Goal: Task Accomplishment & Management: Use online tool/utility

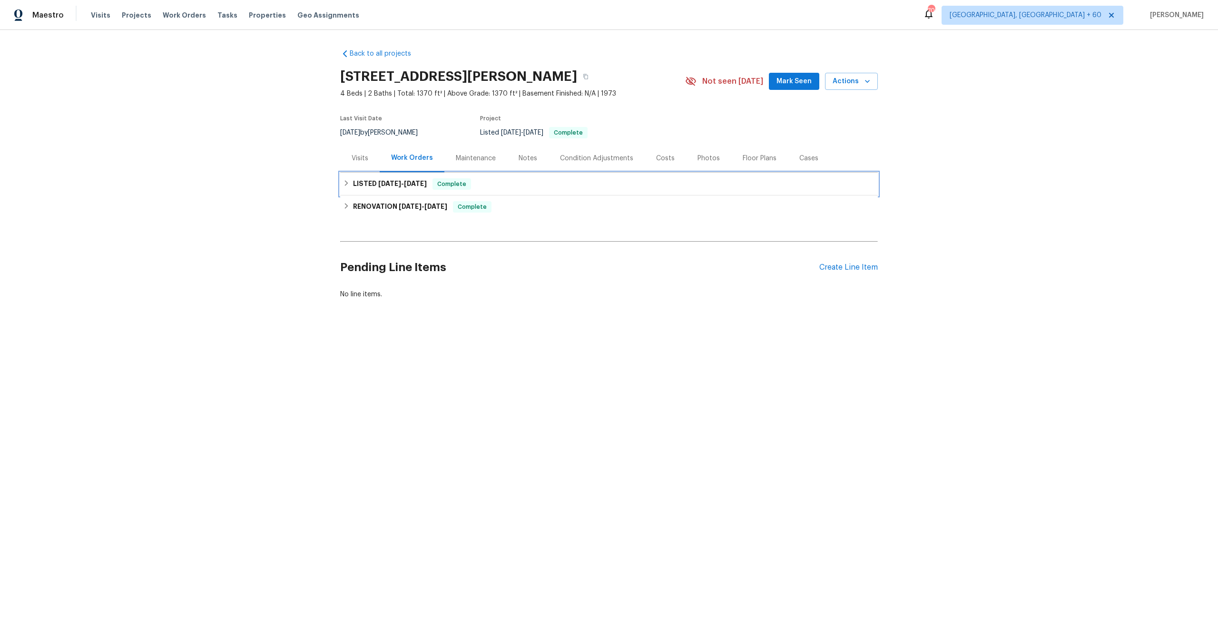
click at [378, 182] on span "[DATE]" at bounding box center [389, 183] width 23 height 7
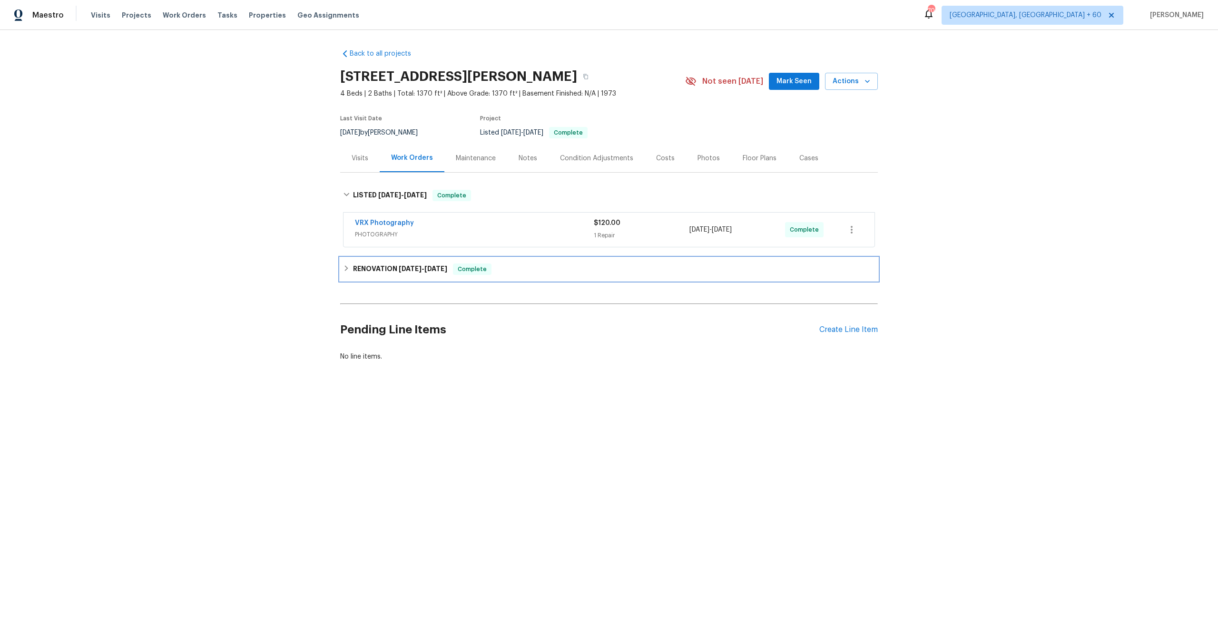
click at [424, 264] on h6 "RENOVATION [DATE] - [DATE]" at bounding box center [400, 269] width 94 height 11
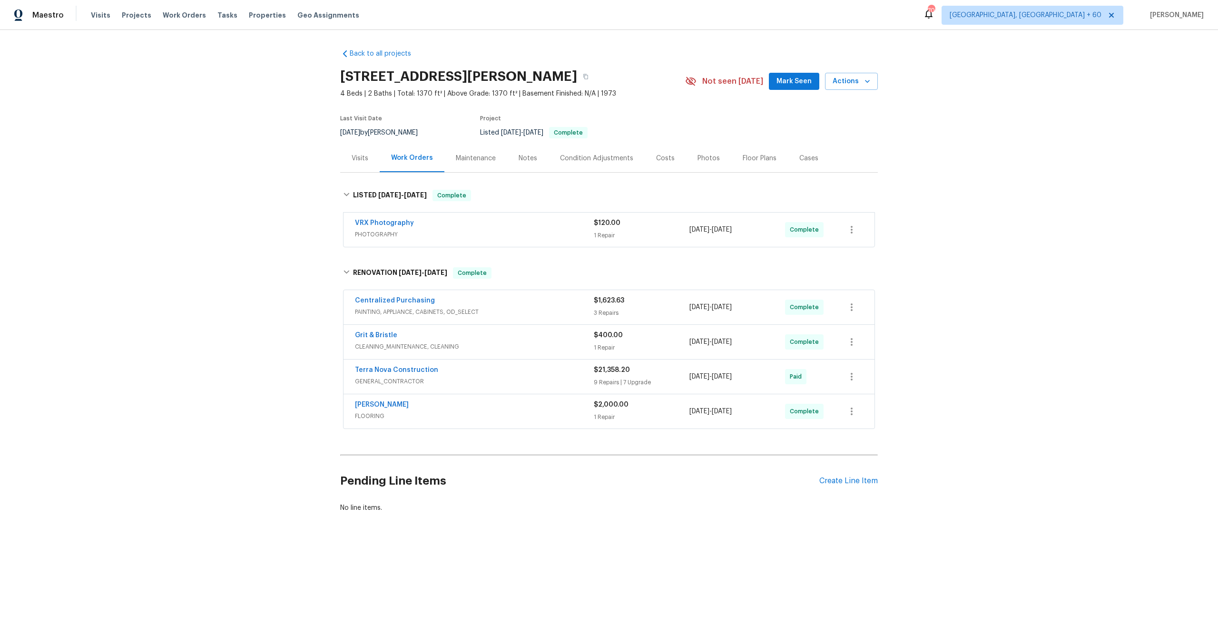
click at [490, 347] on span "CLEANING_MAINTENANCE, CLEANING" at bounding box center [474, 347] width 239 height 10
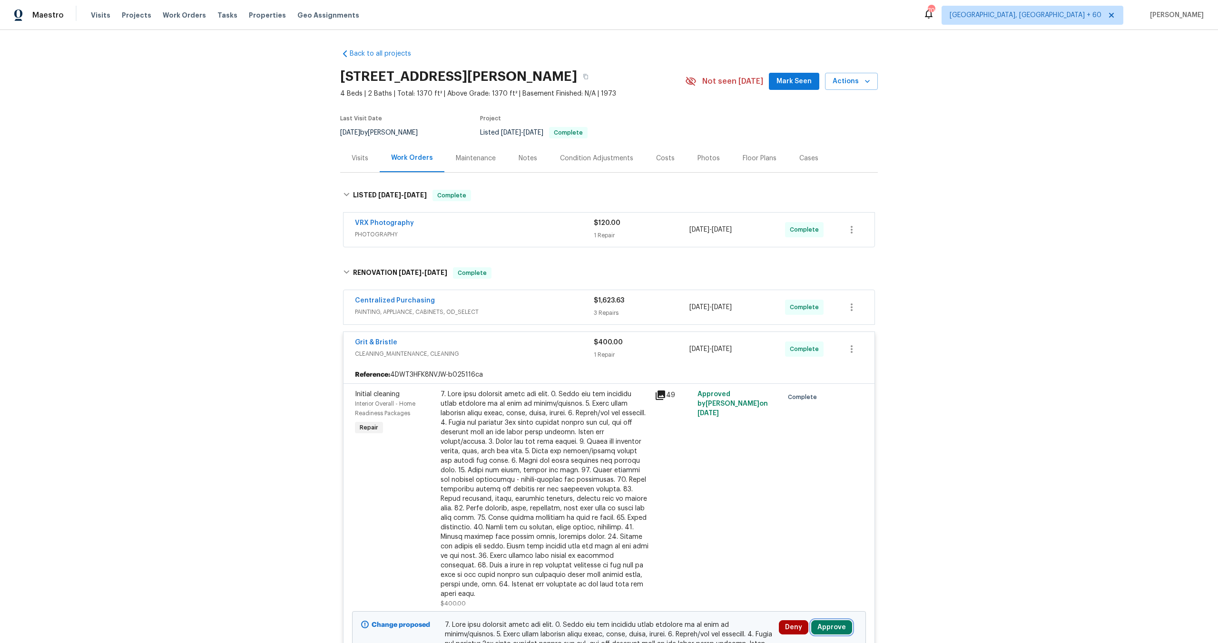
click at [821, 621] on button "Approve" at bounding box center [831, 628] width 41 height 14
click at [805, 592] on button "Approve" at bounding box center [800, 587] width 57 height 19
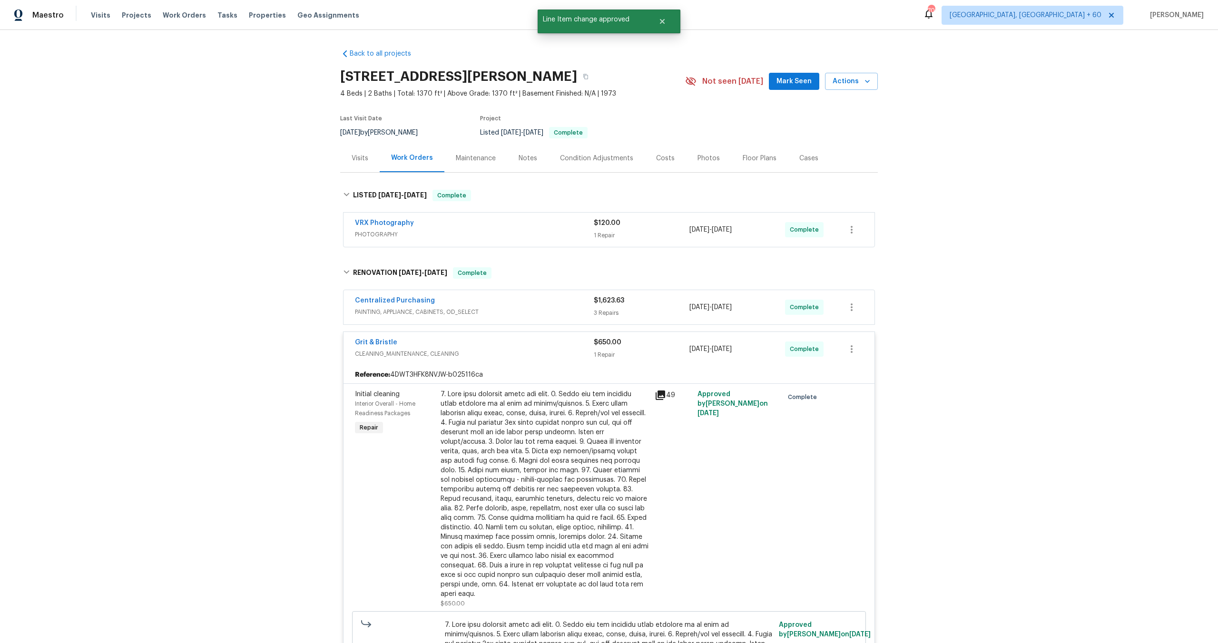
click at [521, 335] on div "Grit & Bristle CLEANING_MAINTENANCE, CLEANING $650.00 1 Repair [DATE] - [DATE] …" at bounding box center [609, 349] width 531 height 34
click at [521, 336] on div "Grit & Bristle CLEANING_MAINTENANCE, CLEANING $650.00 1 Repair [DATE] - [DATE] …" at bounding box center [609, 349] width 531 height 34
click at [523, 346] on div "Grit & Bristle" at bounding box center [474, 343] width 239 height 11
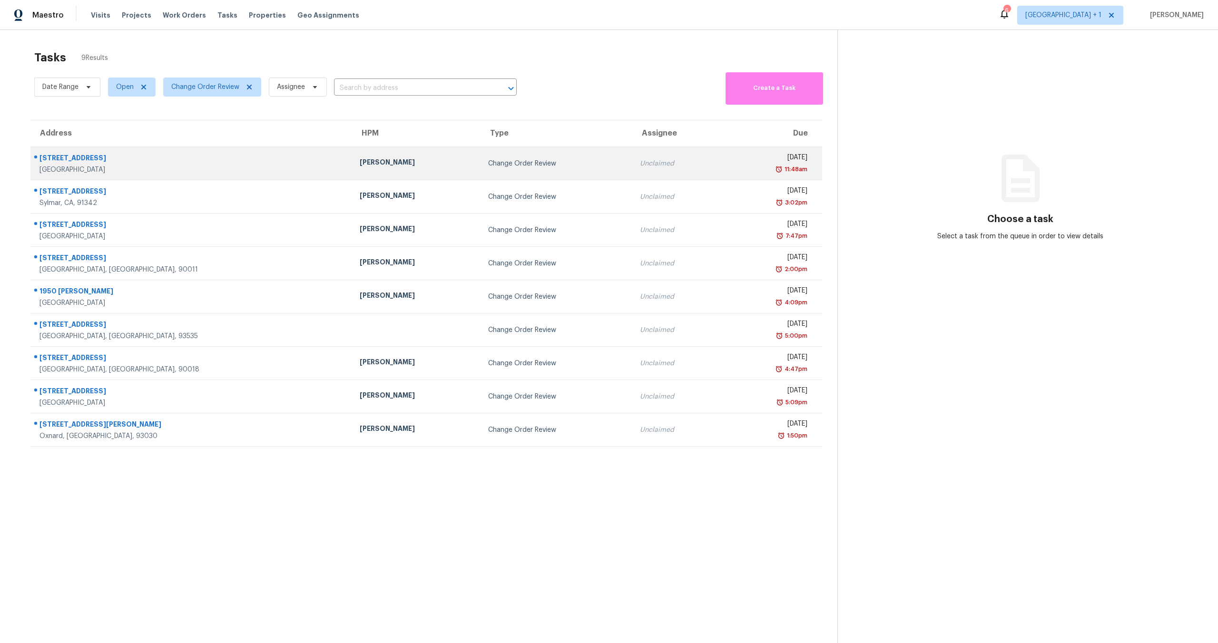
click at [722, 174] on td "Thu, Jul 17th 2025 11:48am" at bounding box center [772, 163] width 100 height 33
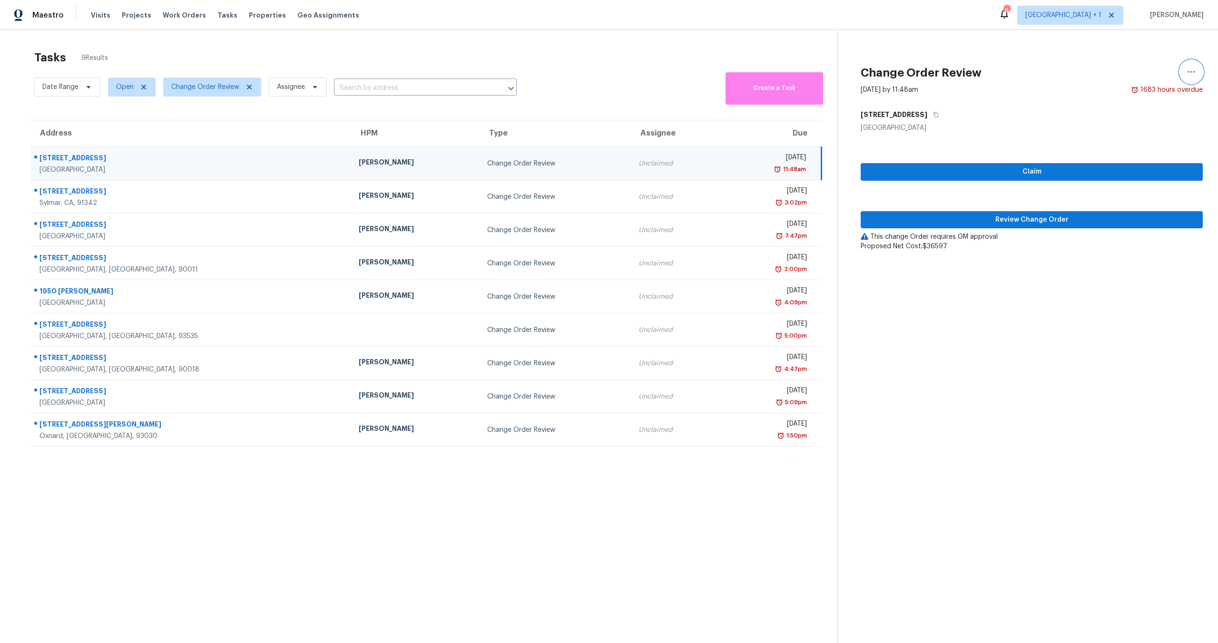
click at [1180, 75] on button "button" at bounding box center [1191, 71] width 23 height 23
click at [1121, 78] on div "Cancel this task" at bounding box center [1130, 74] width 74 height 10
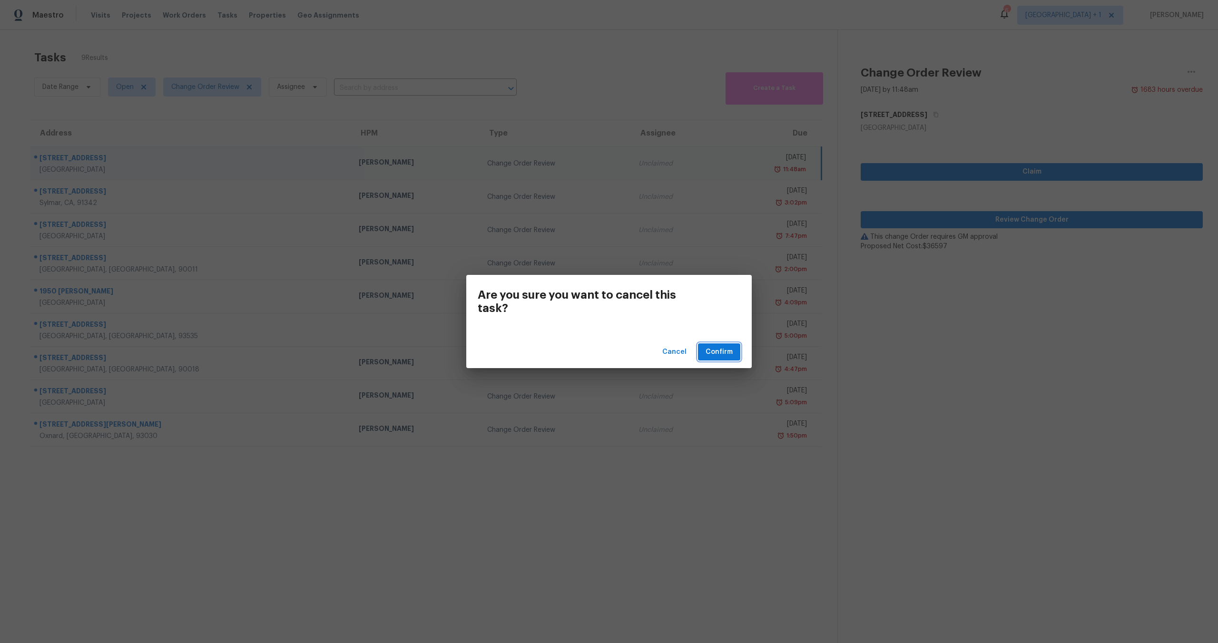
click at [735, 350] on button "Confirm" at bounding box center [719, 353] width 42 height 18
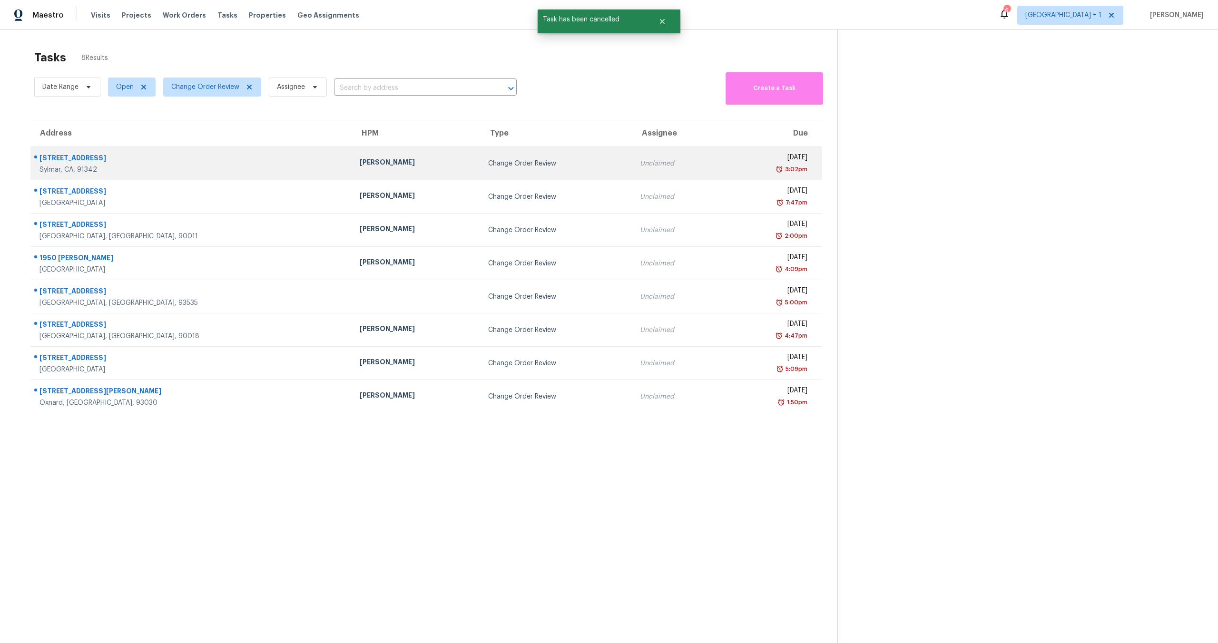
click at [730, 162] on div "Thu, Aug 7th 2025" at bounding box center [769, 159] width 78 height 12
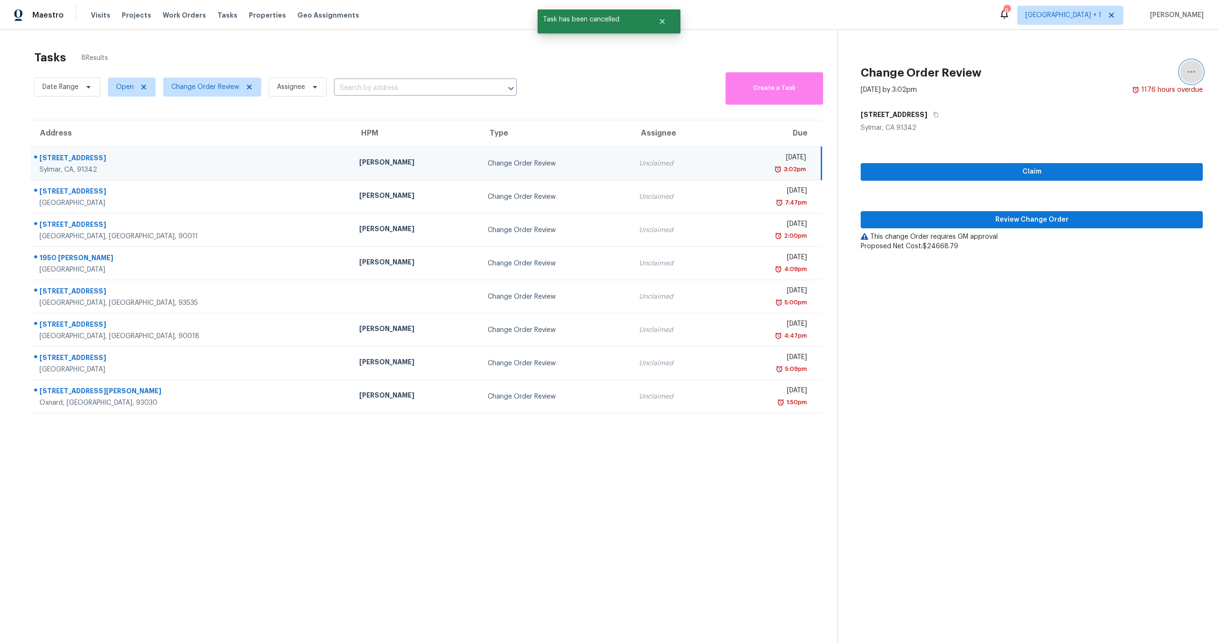
click at [1186, 71] on icon "button" at bounding box center [1191, 71] width 11 height 11
click at [1092, 77] on link "Cancel this task" at bounding box center [1130, 74] width 81 height 14
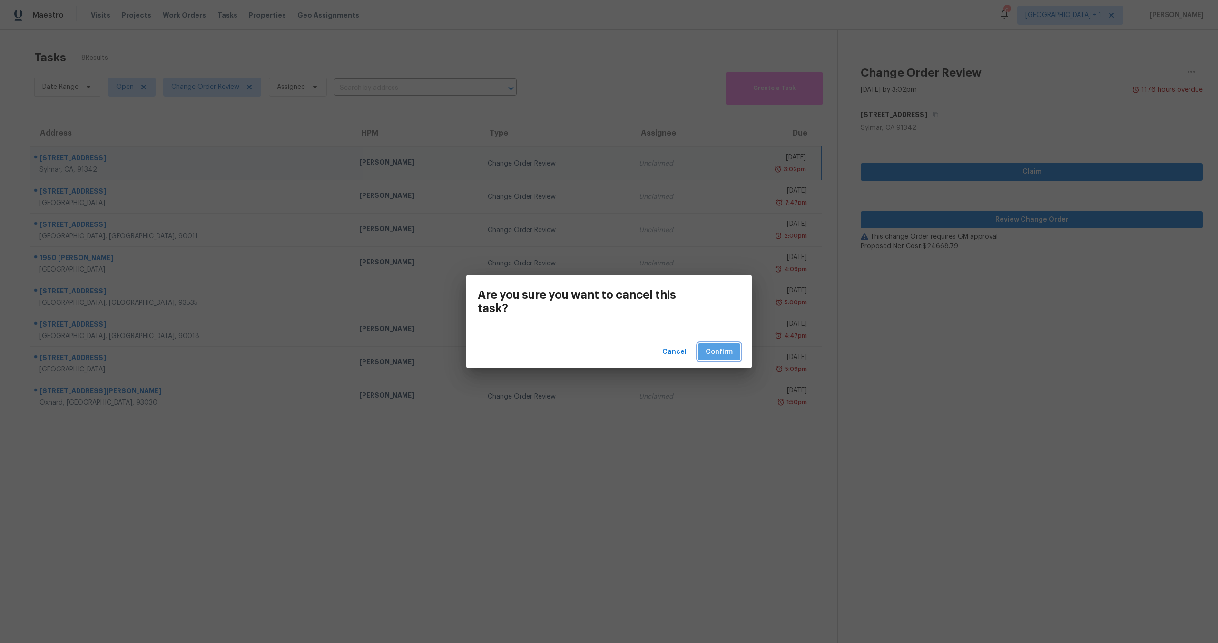
click at [727, 350] on span "Confirm" at bounding box center [719, 352] width 27 height 12
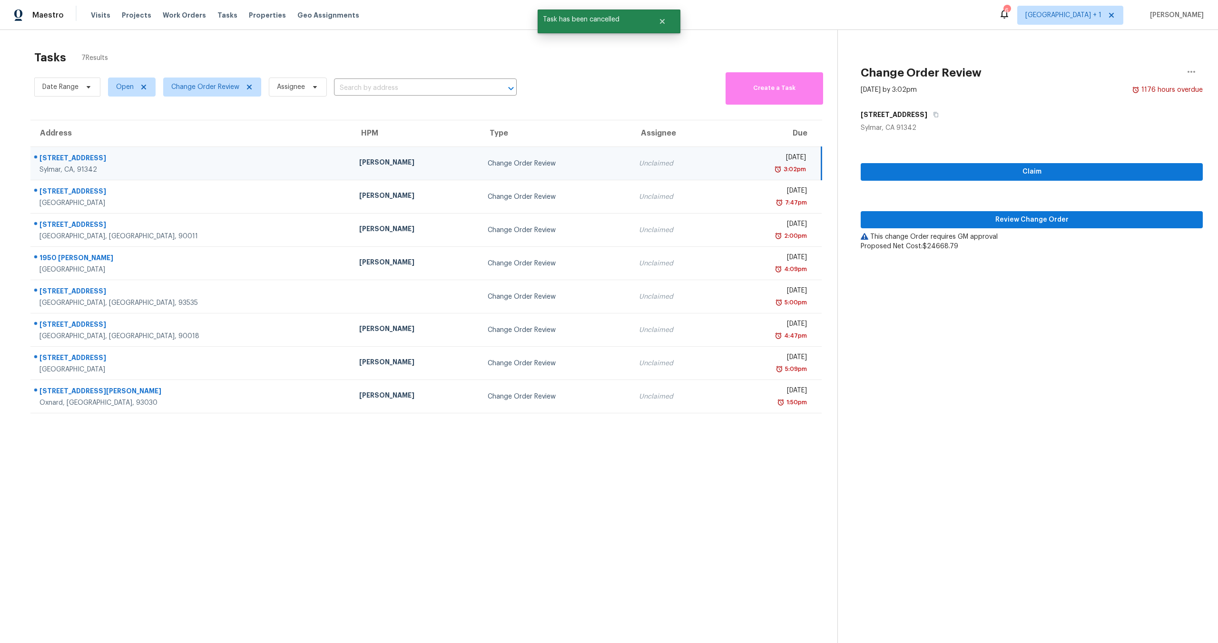
click at [729, 166] on div "3:02pm" at bounding box center [767, 170] width 77 height 10
click at [1192, 72] on button "button" at bounding box center [1191, 71] width 23 height 23
click at [1107, 69] on div "Cancel this task" at bounding box center [1130, 74] width 74 height 10
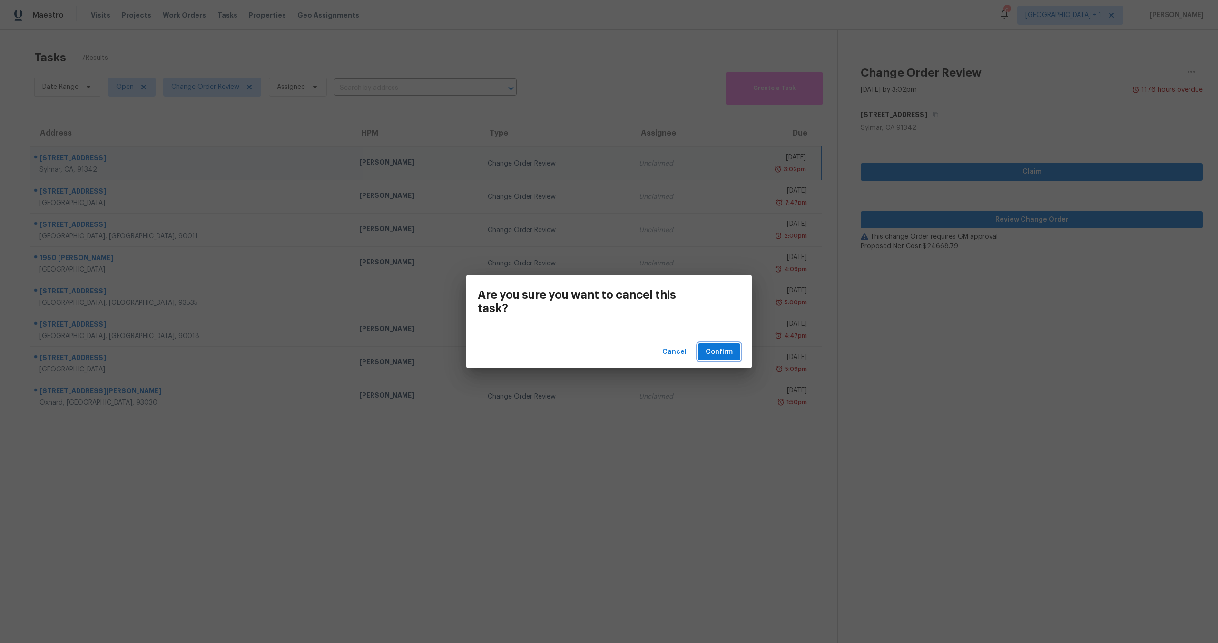
click at [729, 352] on span "Confirm" at bounding box center [719, 352] width 27 height 12
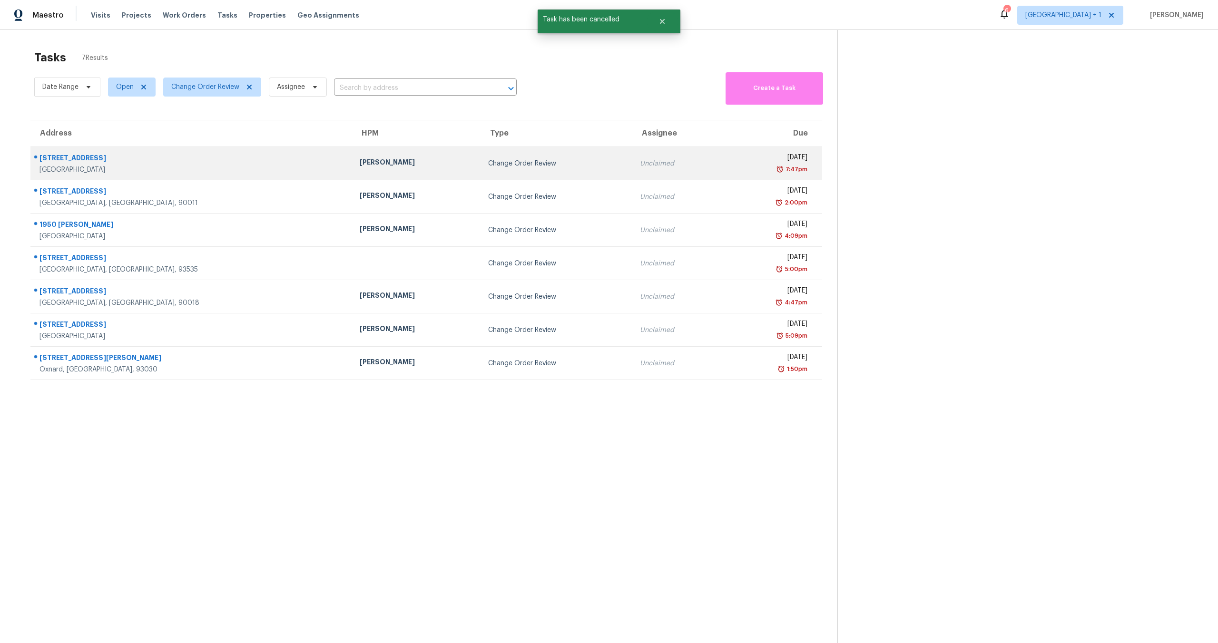
click at [730, 160] on div "Mon, Sep 15th 2025" at bounding box center [769, 159] width 78 height 12
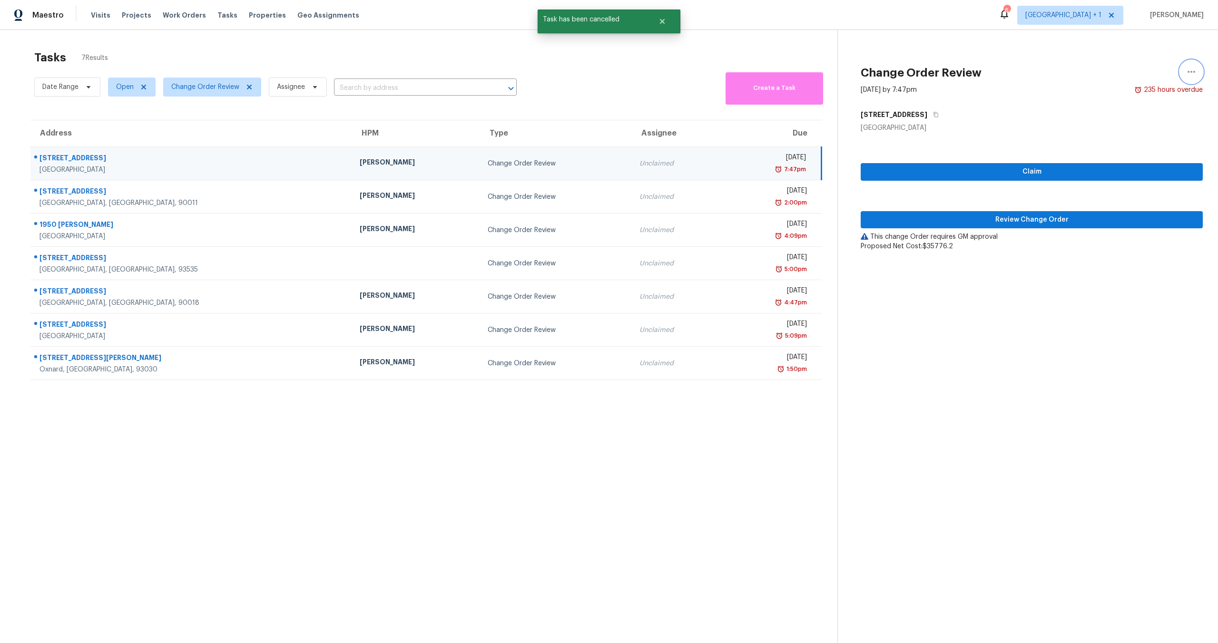
click at [1186, 73] on icon "button" at bounding box center [1191, 71] width 11 height 11
click at [1104, 67] on link "Cancel this task" at bounding box center [1130, 74] width 81 height 14
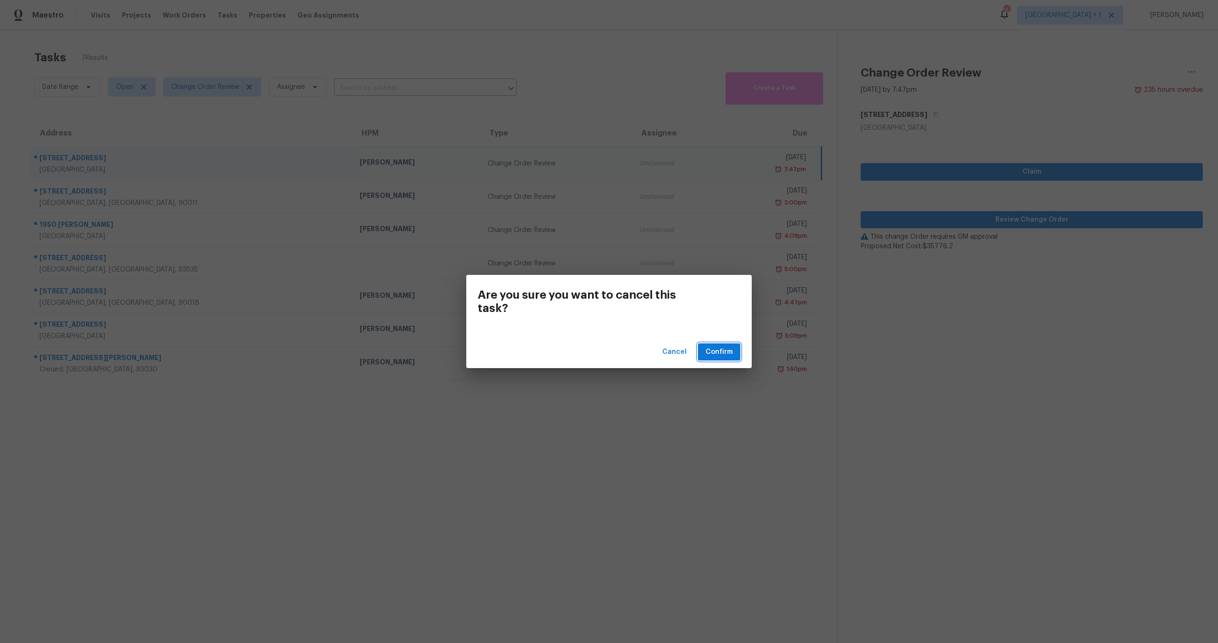
click at [734, 345] on button "Confirm" at bounding box center [719, 353] width 42 height 18
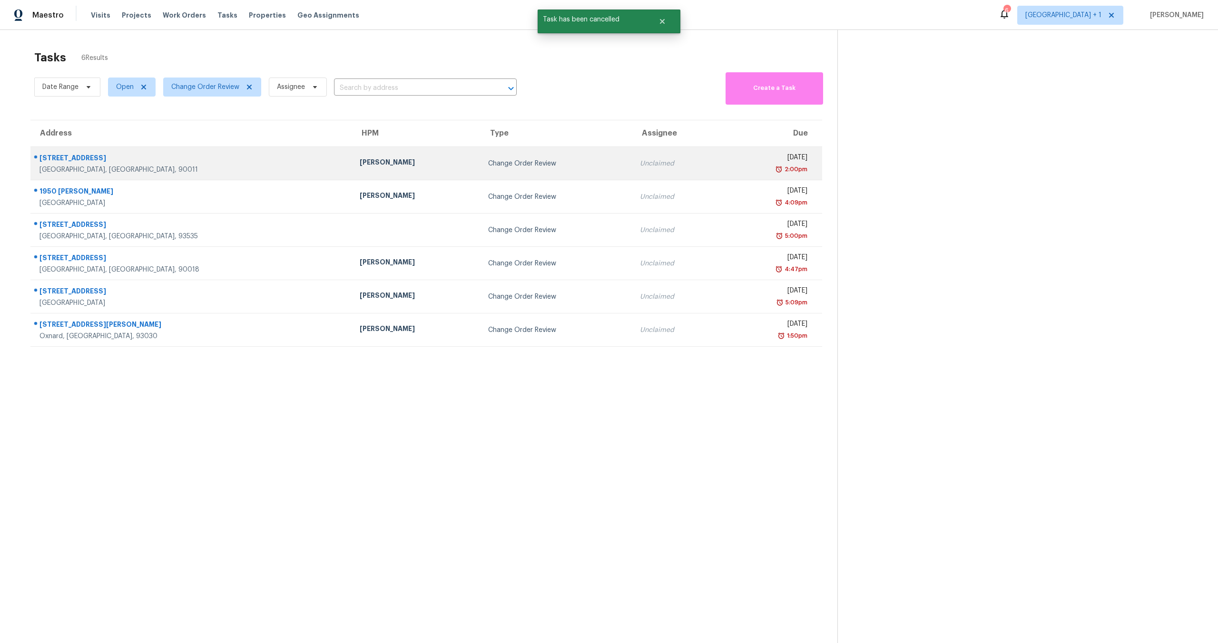
click at [730, 160] on div "Wed, Sep 17th 2025" at bounding box center [769, 159] width 78 height 12
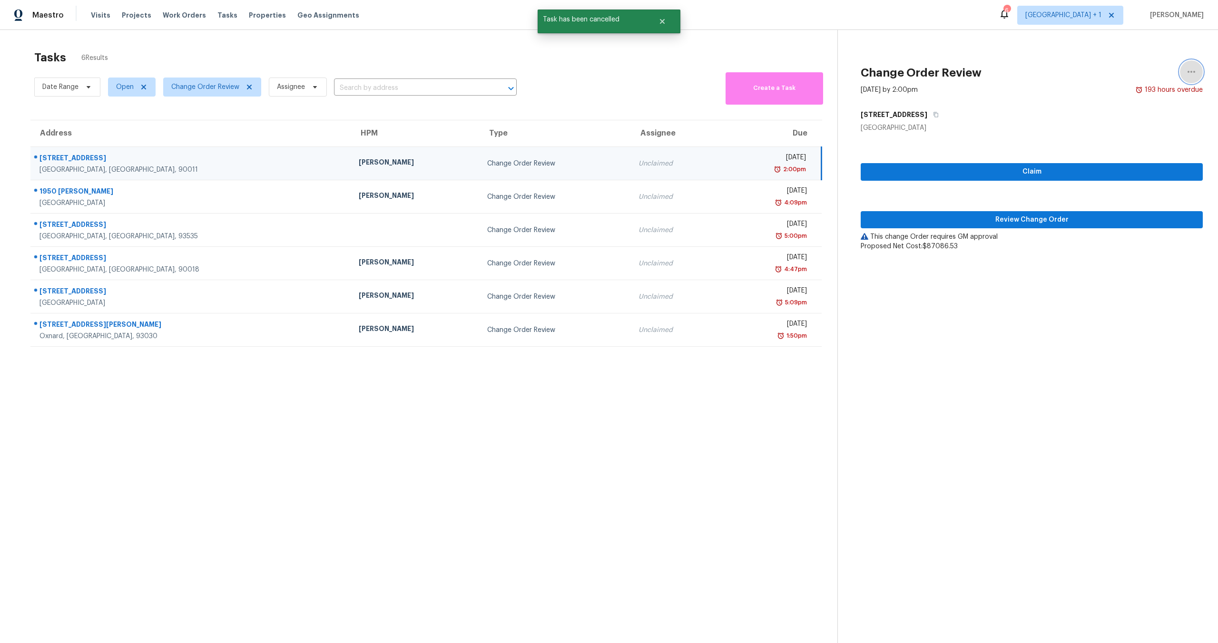
click at [1186, 75] on icon "button" at bounding box center [1191, 71] width 11 height 11
click at [1110, 75] on div "Cancel this task" at bounding box center [1130, 74] width 74 height 10
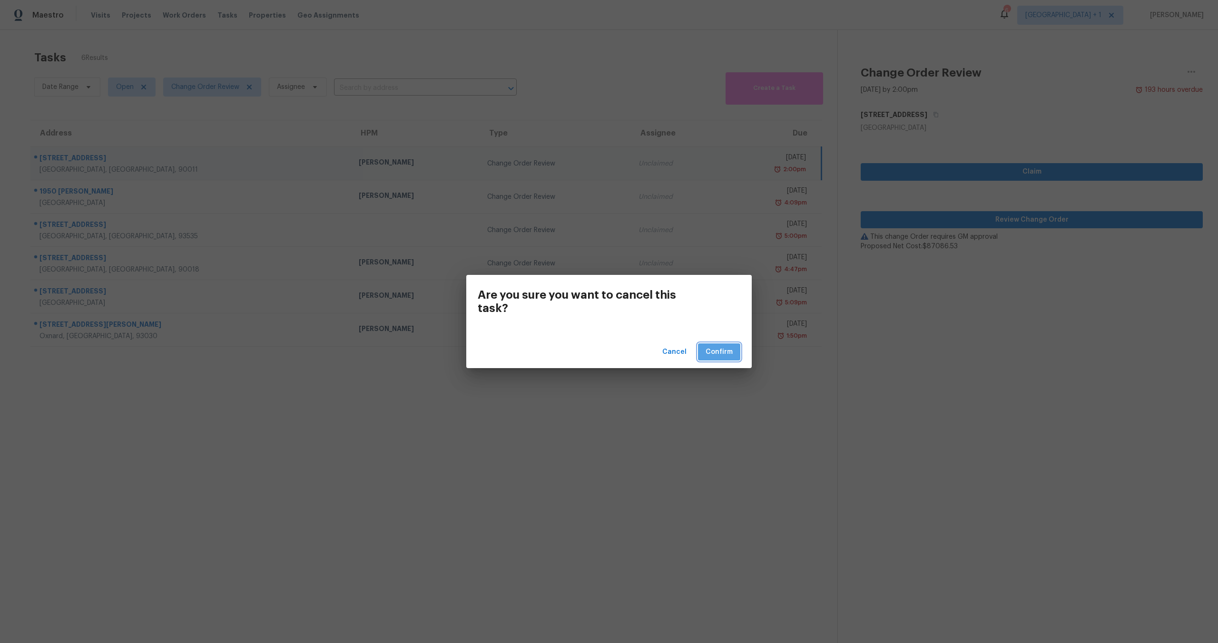
click at [737, 349] on button "Confirm" at bounding box center [719, 353] width 42 height 18
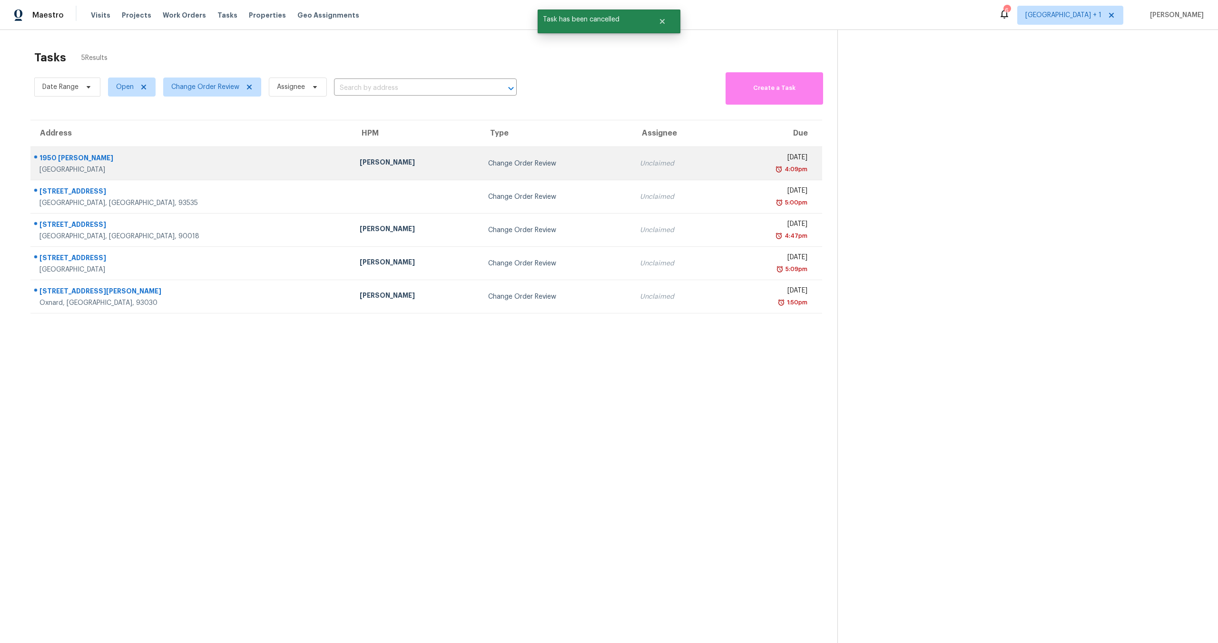
click at [730, 167] on div "4:09pm" at bounding box center [769, 170] width 78 height 10
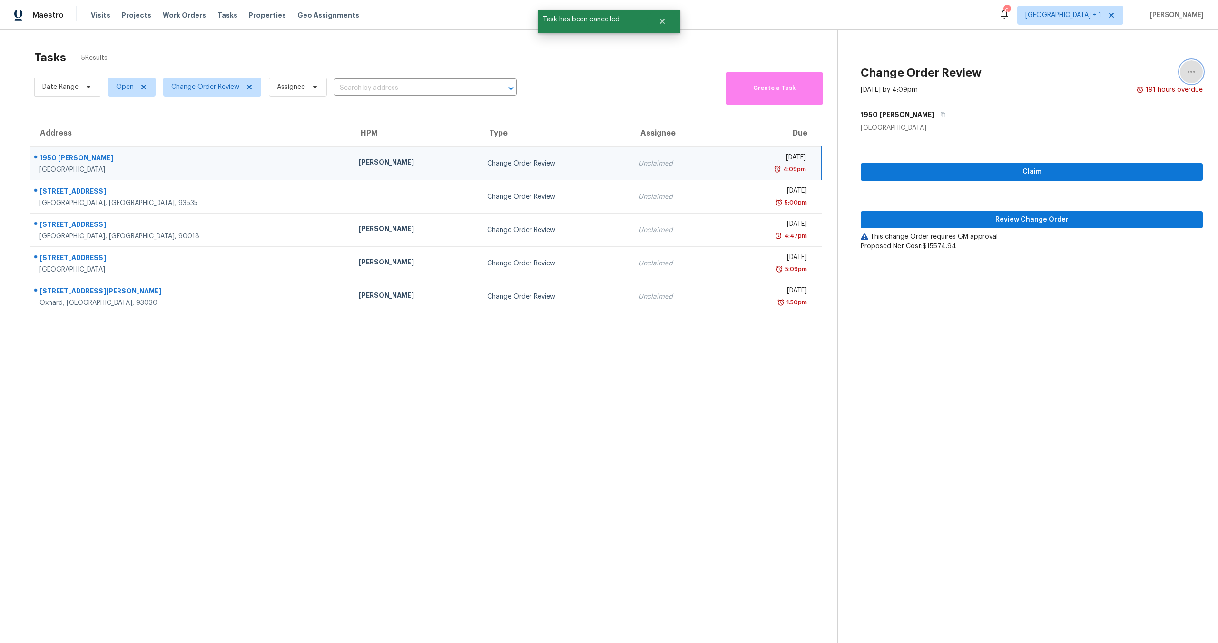
click at [1189, 71] on icon "button" at bounding box center [1191, 71] width 11 height 11
click at [1115, 79] on link "Cancel this task" at bounding box center [1130, 74] width 81 height 14
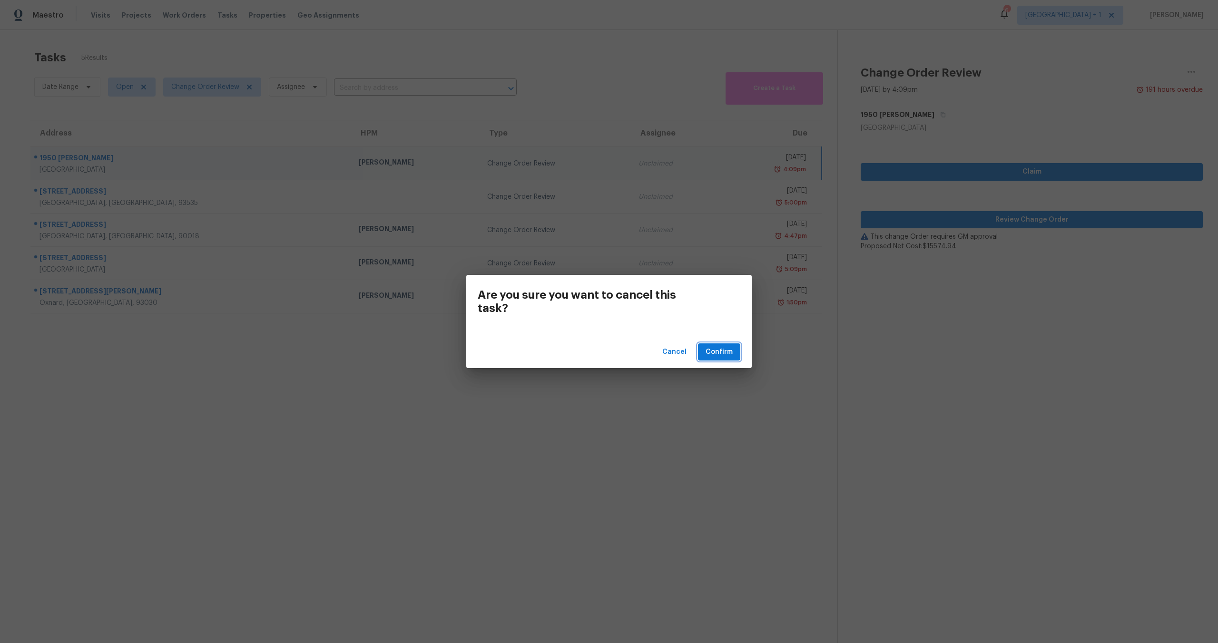
click at [727, 346] on button "Confirm" at bounding box center [719, 353] width 42 height 18
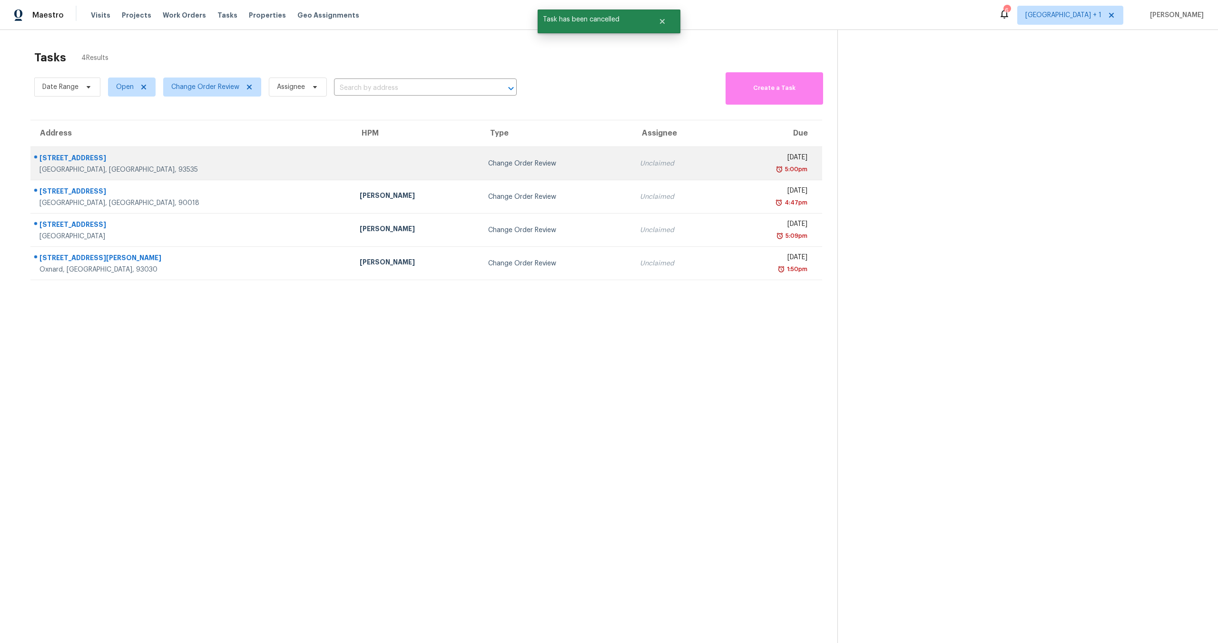
click at [730, 153] on div "Wed, Sep 17th 2025" at bounding box center [769, 159] width 78 height 12
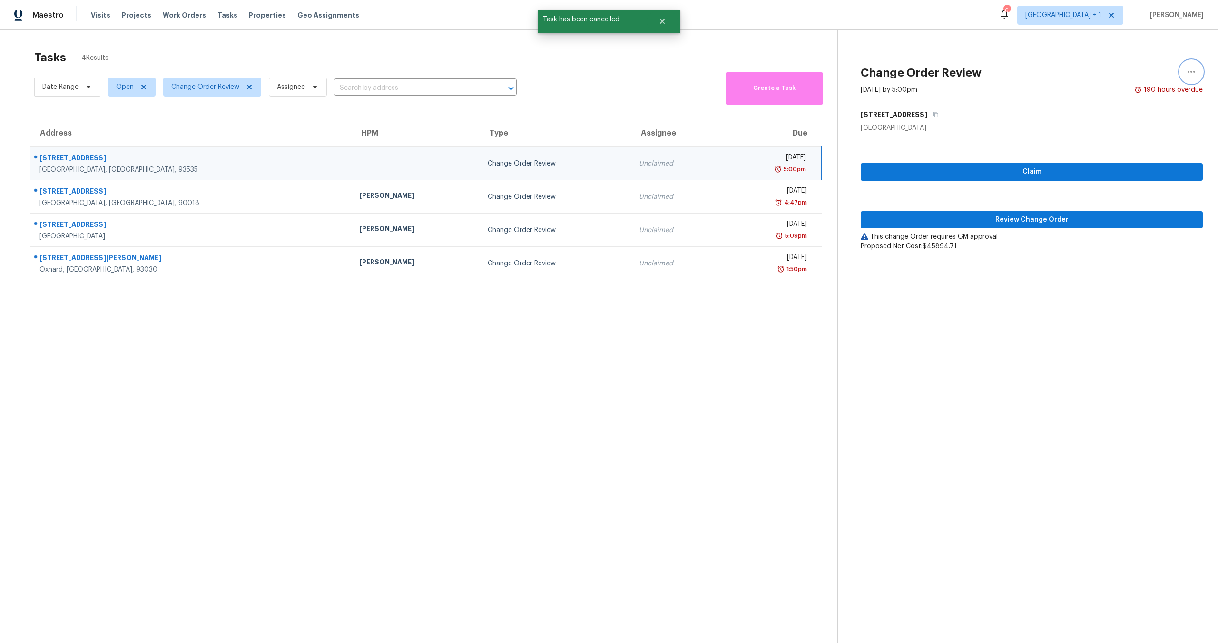
click at [1186, 72] on icon "button" at bounding box center [1191, 71] width 11 height 11
click at [1124, 81] on ul "Cancel this task" at bounding box center [1130, 73] width 86 height 19
click at [1112, 78] on div "Cancel this task" at bounding box center [1130, 74] width 74 height 10
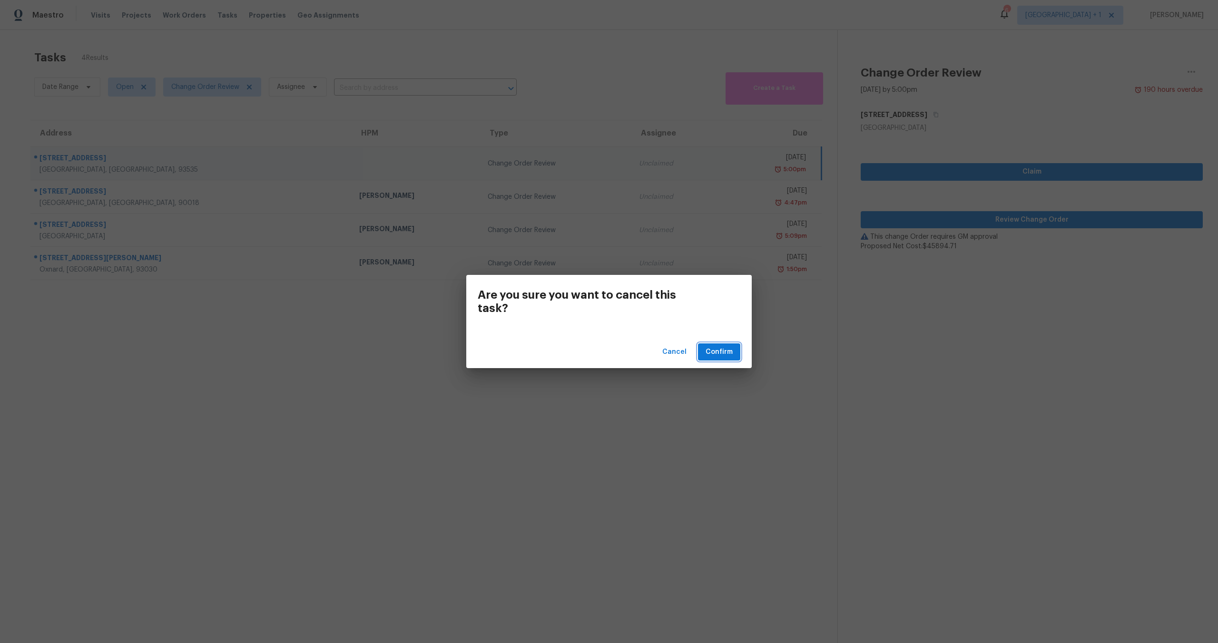
click at [717, 355] on span "Confirm" at bounding box center [719, 352] width 27 height 12
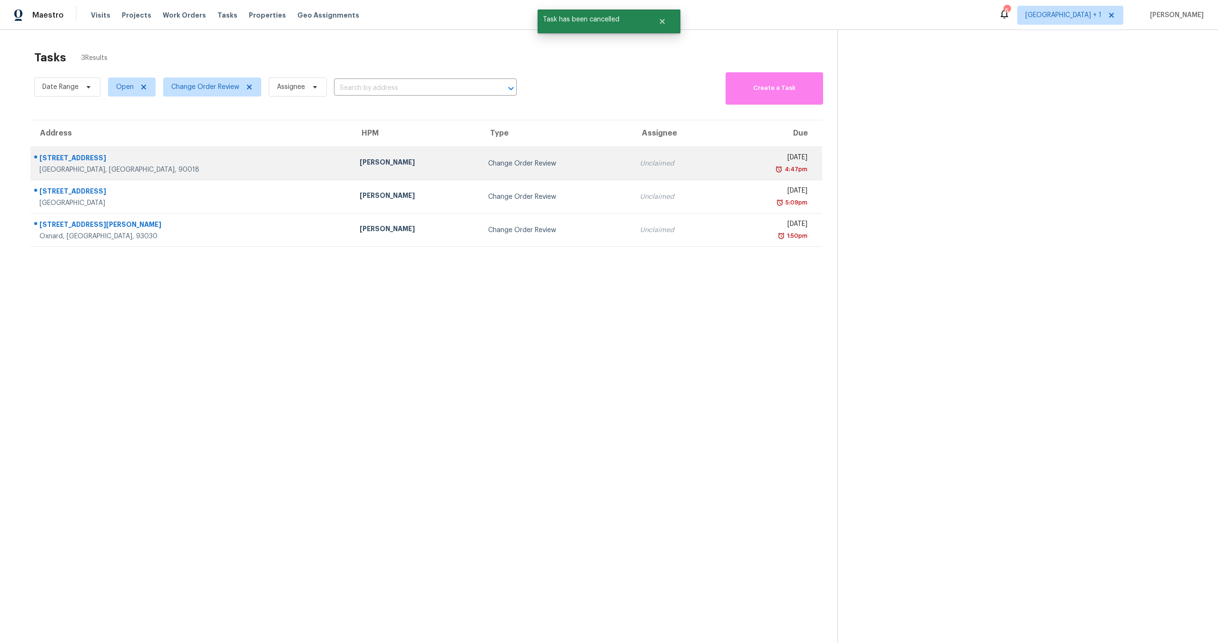
click at [730, 168] on div "4:47pm" at bounding box center [769, 170] width 78 height 10
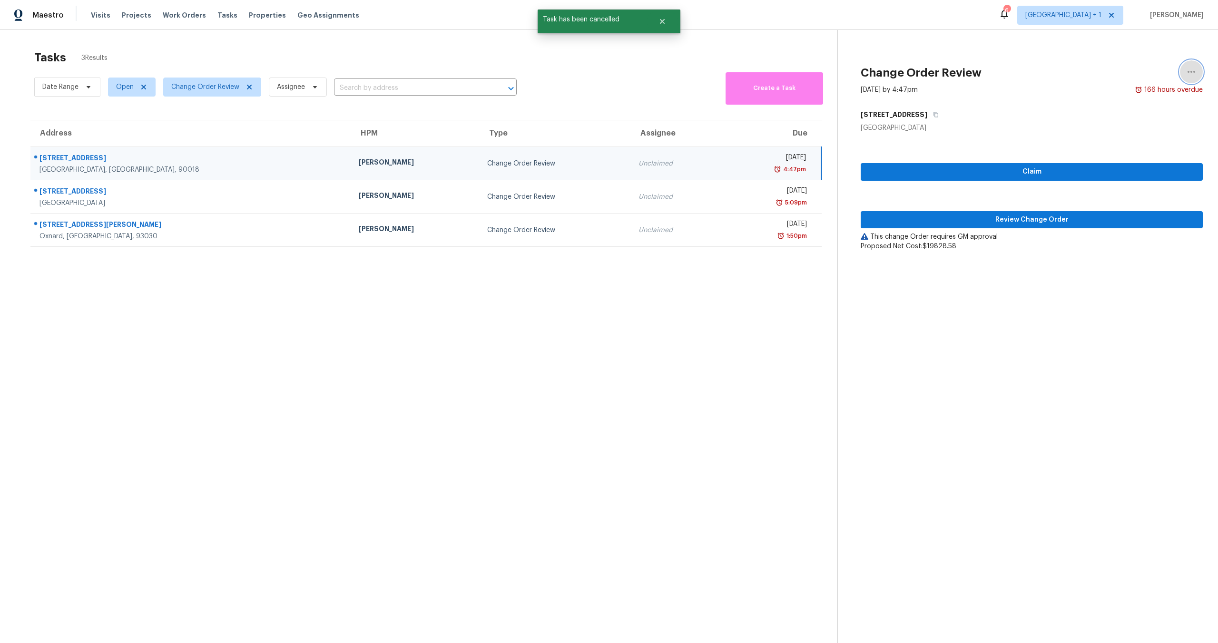
click at [1190, 76] on button "button" at bounding box center [1191, 71] width 23 height 23
click at [1126, 82] on ul "Cancel this task" at bounding box center [1130, 73] width 86 height 19
click at [1125, 77] on div "Cancel this task" at bounding box center [1130, 74] width 74 height 10
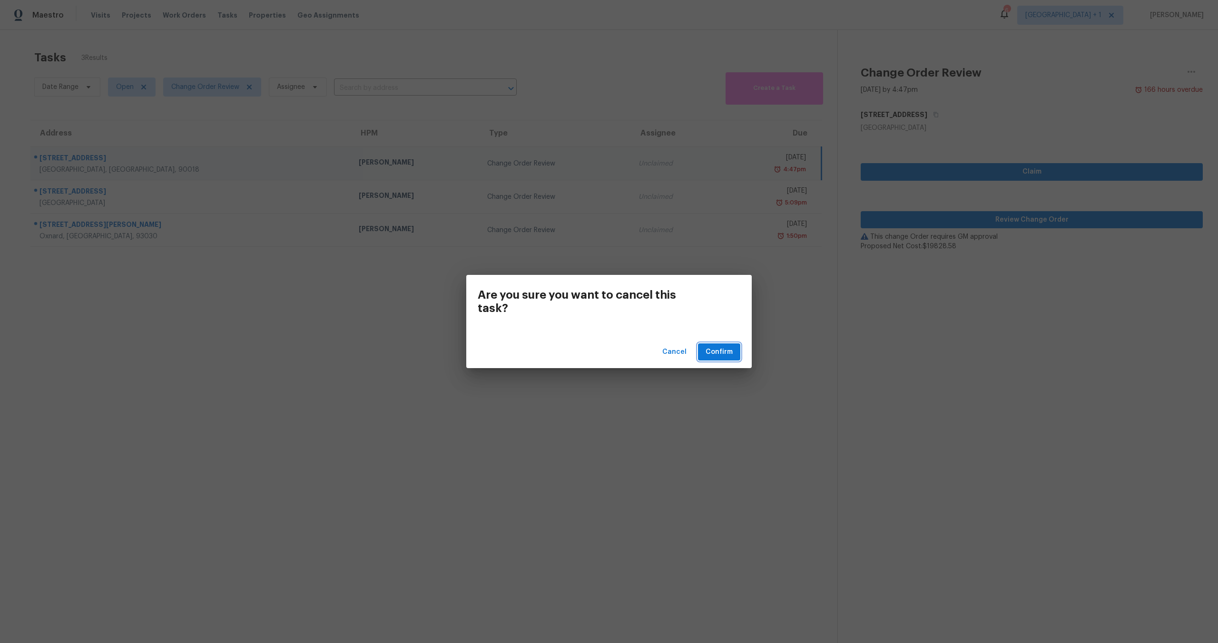
click at [733, 347] on button "Confirm" at bounding box center [719, 353] width 42 height 18
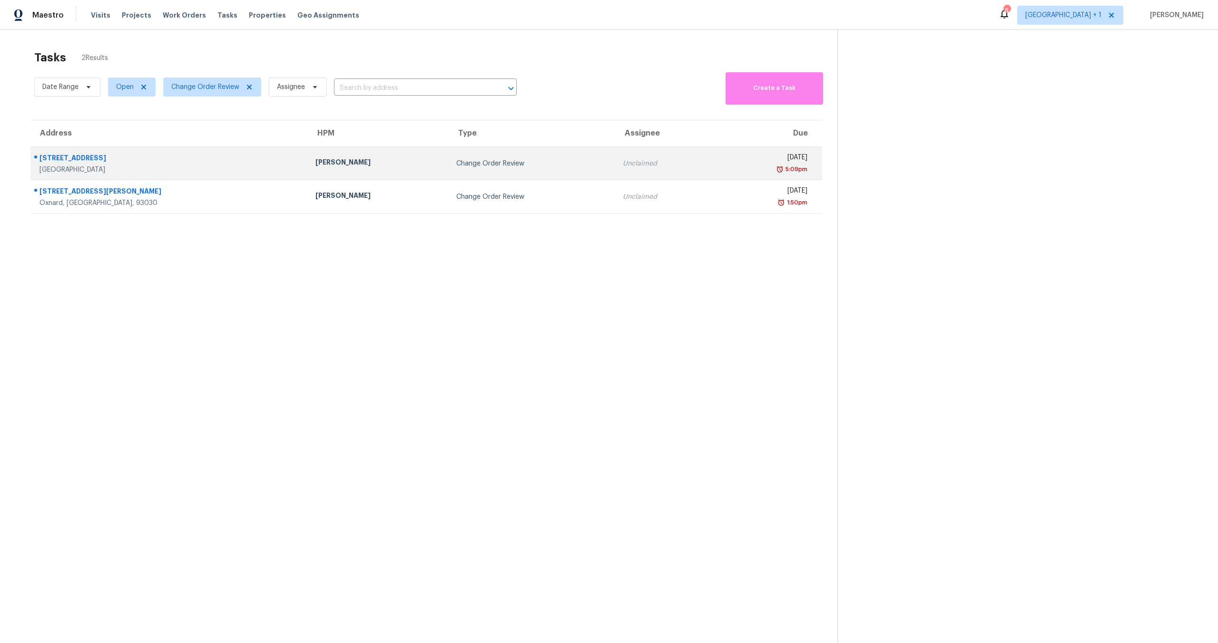
click at [625, 171] on td "Unclaimed" at bounding box center [664, 163] width 99 height 33
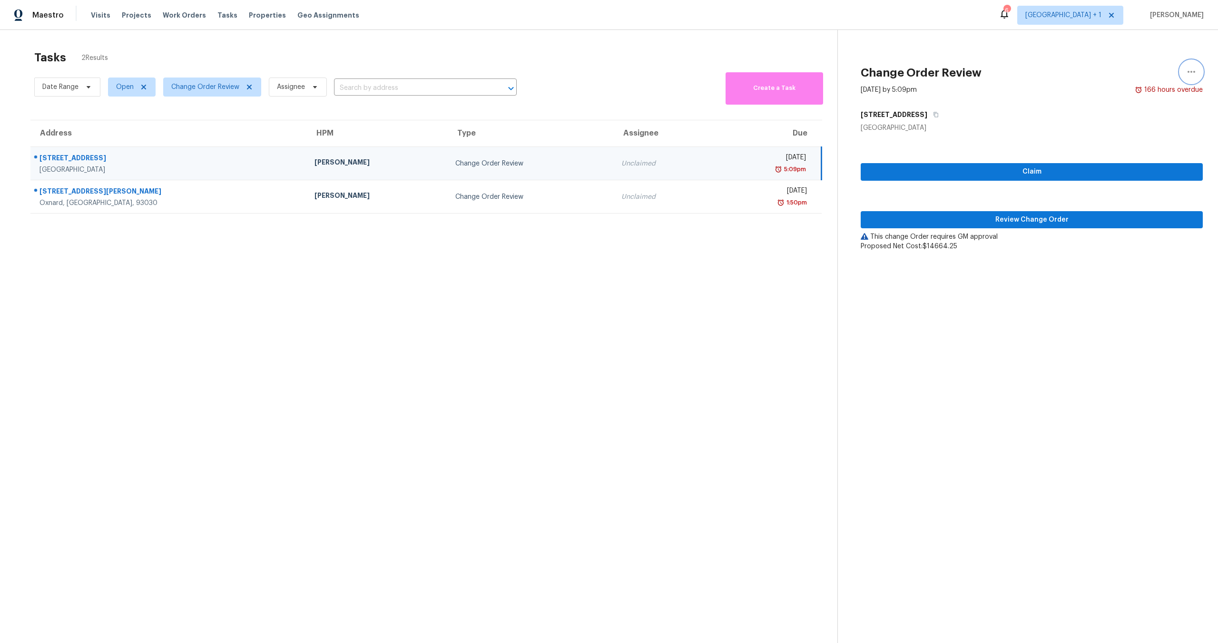
click at [1190, 71] on icon "button" at bounding box center [1191, 71] width 11 height 11
click at [1107, 79] on link "Cancel this task" at bounding box center [1130, 74] width 81 height 14
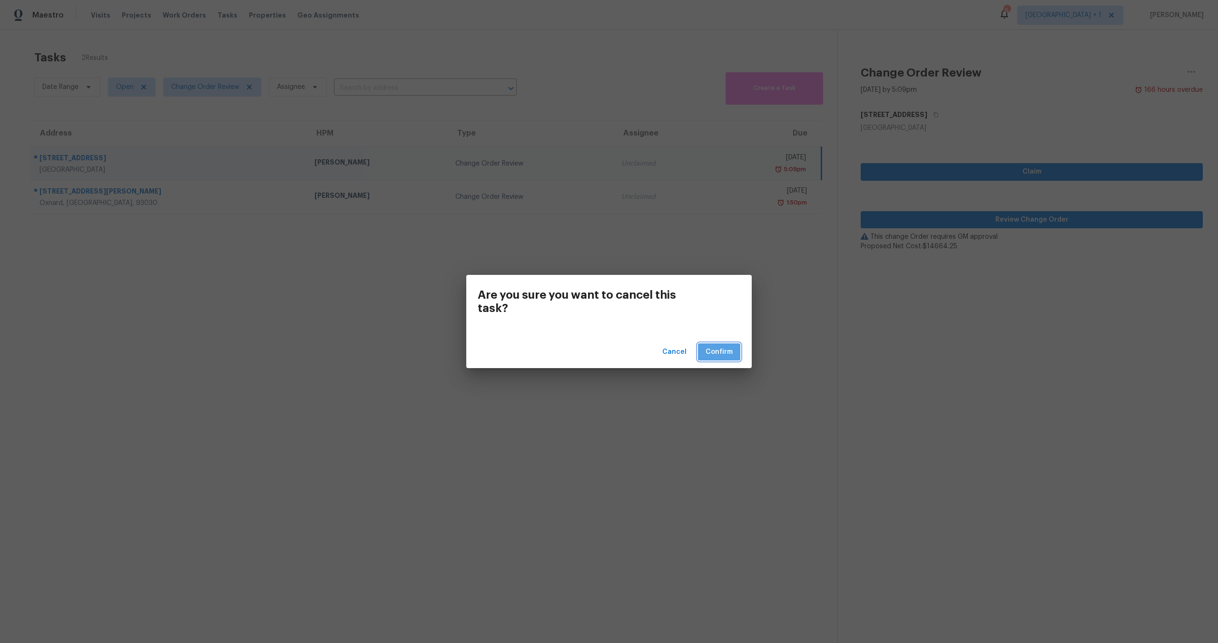
click at [728, 357] on span "Confirm" at bounding box center [719, 352] width 27 height 12
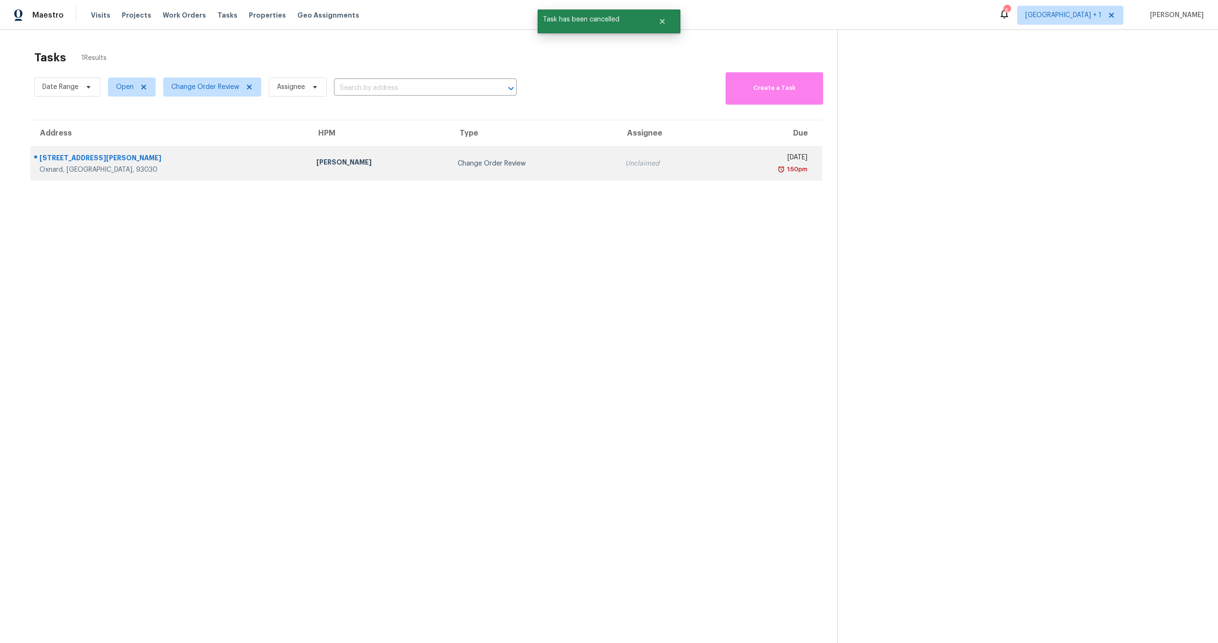
click at [365, 165] on div "Luis Pedro Ocampo Alvizuris" at bounding box center [379, 164] width 126 height 12
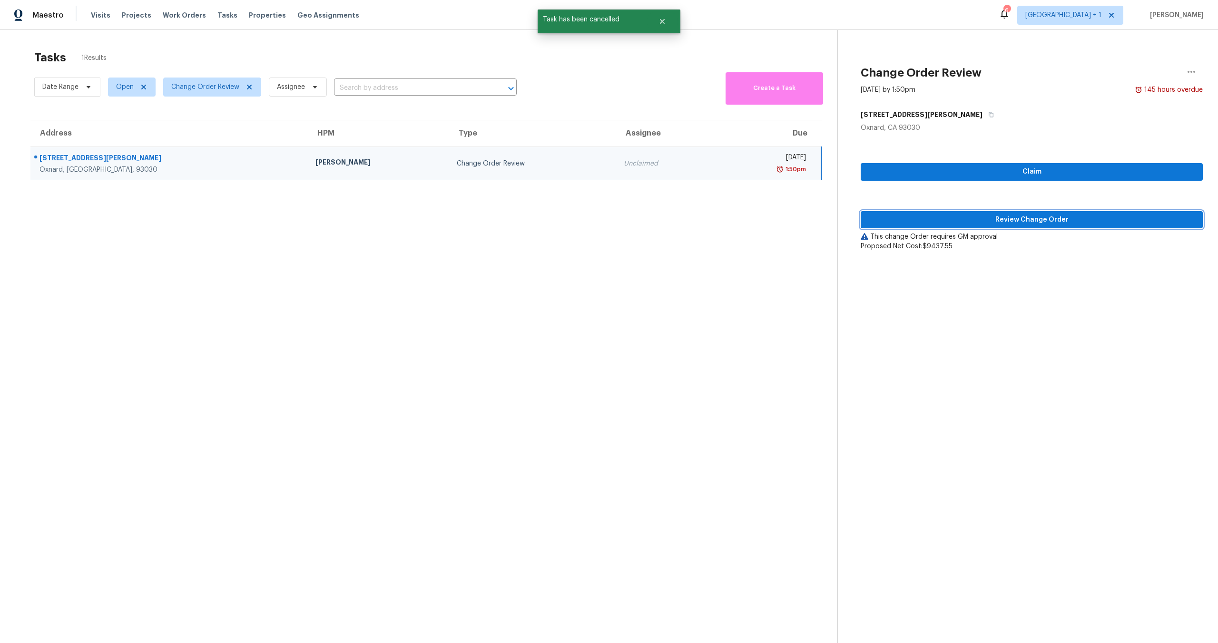
click at [1027, 216] on span "Review Change Order" at bounding box center [1031, 220] width 327 height 12
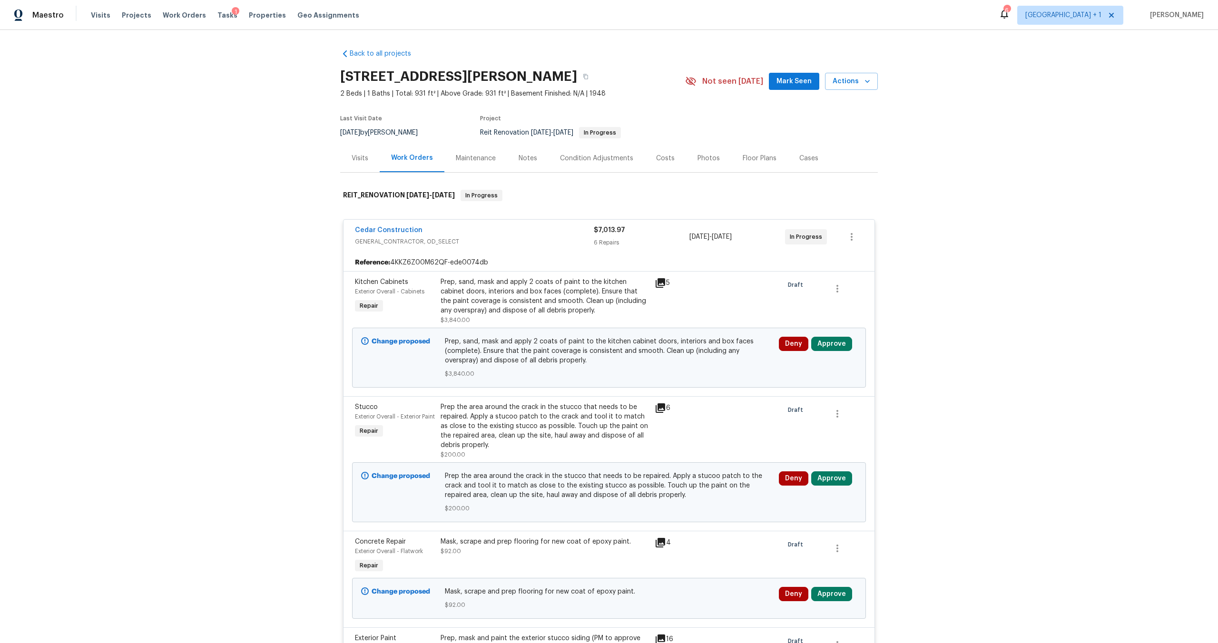
scroll to position [73, 0]
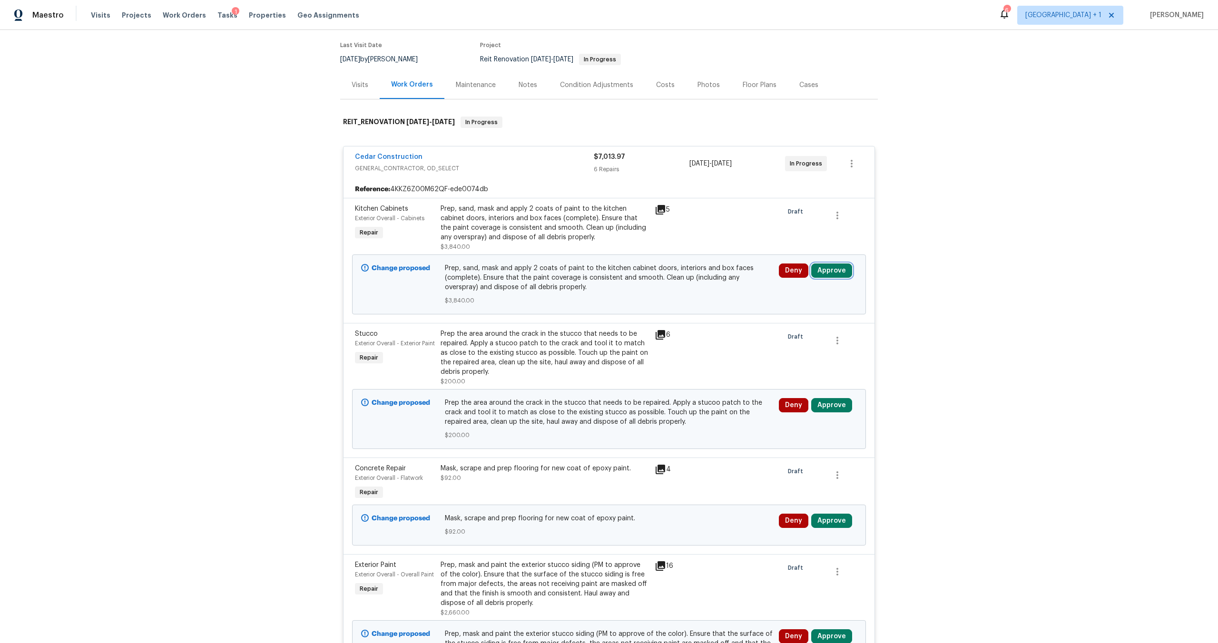
click at [841, 278] on button "Approve" at bounding box center [831, 271] width 41 height 14
click at [689, 279] on button "Approve" at bounding box center [691, 285] width 57 height 19
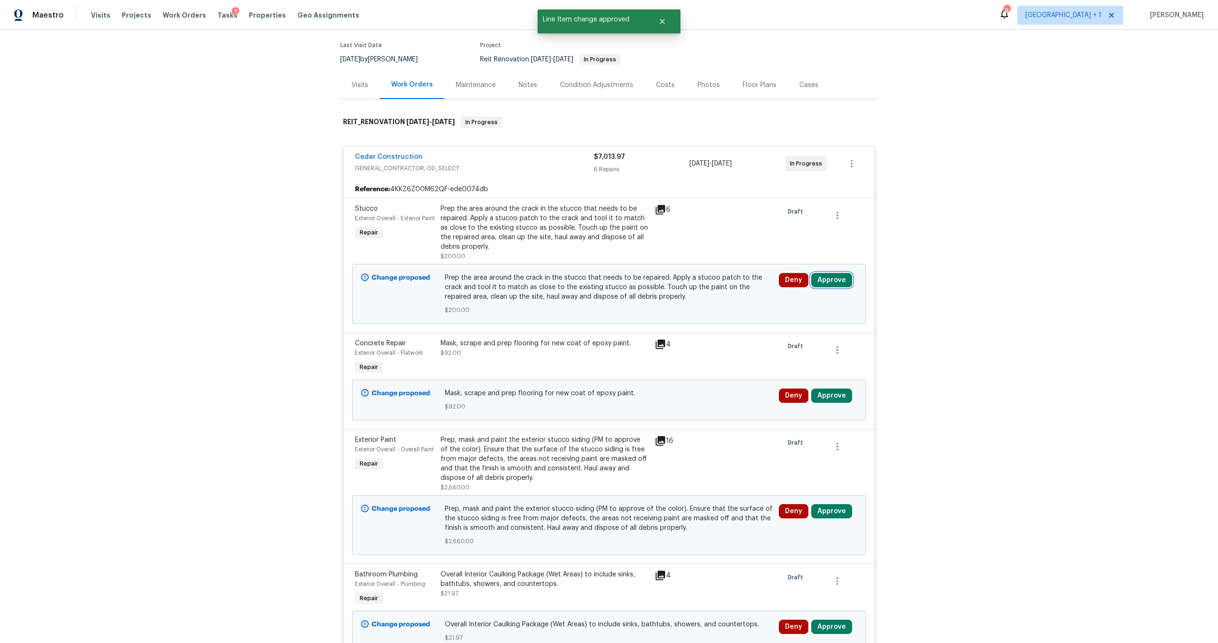
click at [825, 282] on button "Approve" at bounding box center [831, 280] width 41 height 14
click at [690, 296] on span "Approve" at bounding box center [692, 295] width 27 height 7
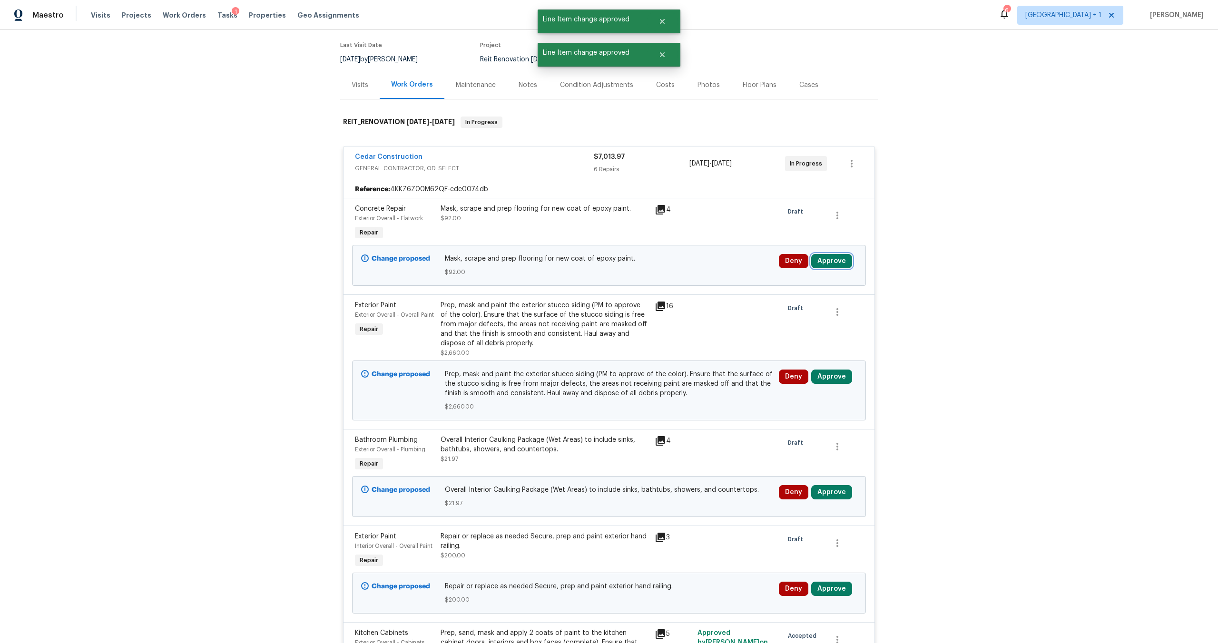
click at [820, 264] on button "Approve" at bounding box center [831, 261] width 41 height 14
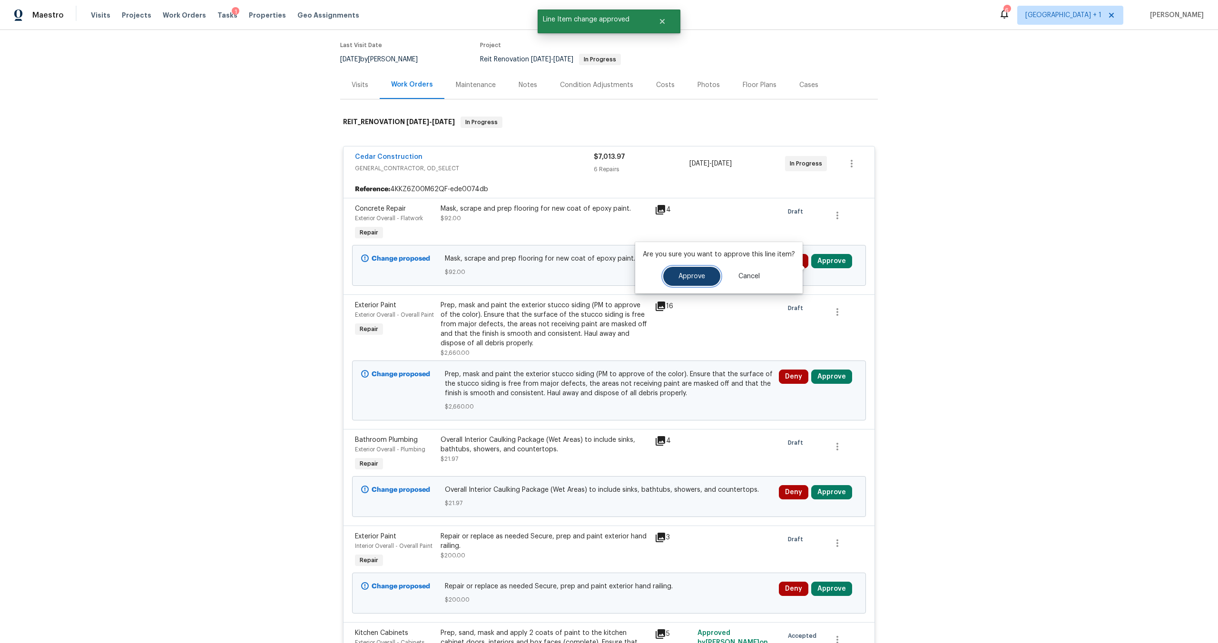
click at [701, 277] on span "Approve" at bounding box center [692, 276] width 27 height 7
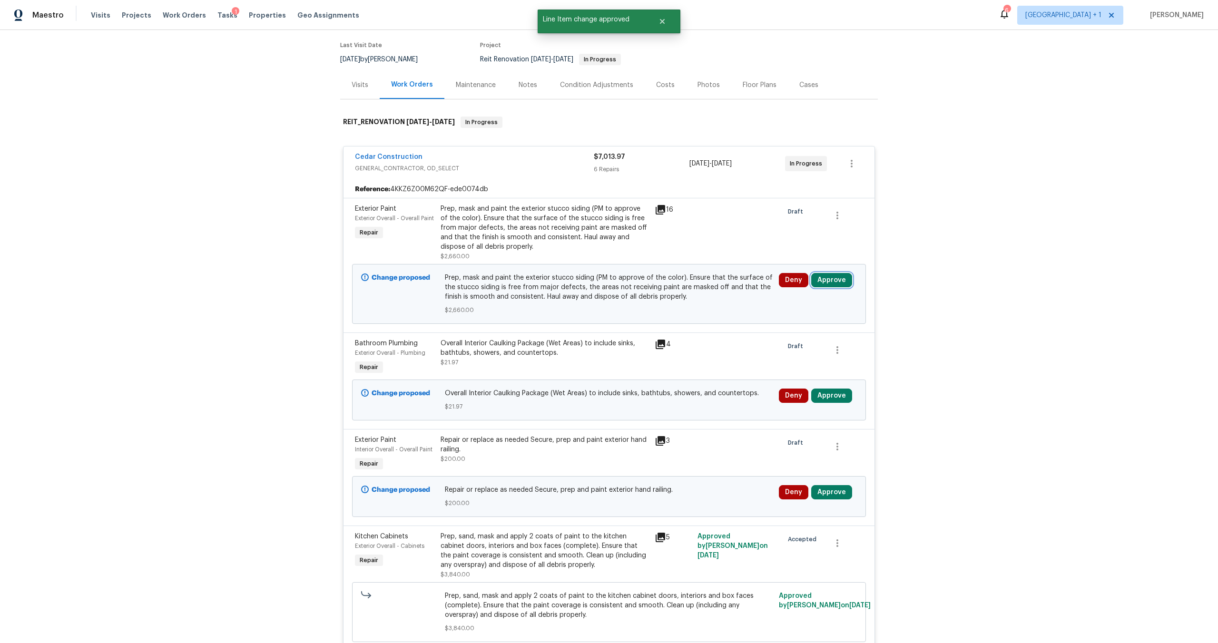
click at [828, 279] on button "Approve" at bounding box center [831, 280] width 41 height 14
click at [695, 293] on span "Approve" at bounding box center [692, 295] width 27 height 7
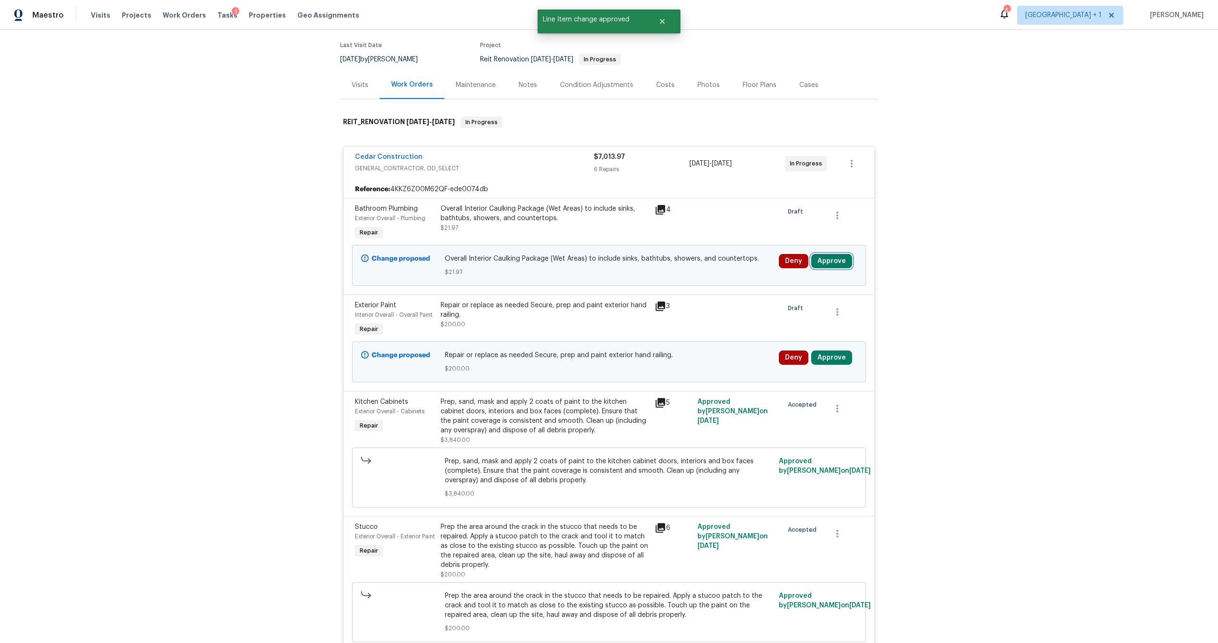
click at [819, 268] on button "Approve" at bounding box center [831, 261] width 41 height 14
click at [701, 276] on span "Approve" at bounding box center [692, 276] width 27 height 7
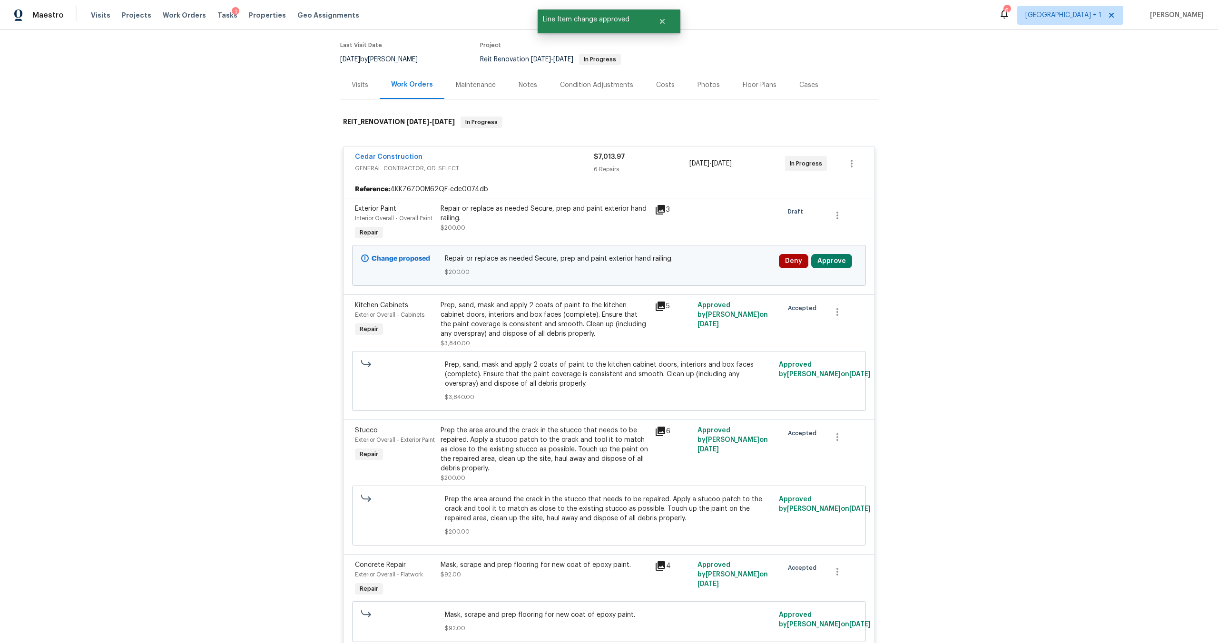
click at [823, 259] on div "Deny Approve" at bounding box center [818, 265] width 84 height 29
click at [818, 265] on button "Approve" at bounding box center [831, 261] width 41 height 14
click at [670, 281] on button "Approve" at bounding box center [691, 276] width 57 height 19
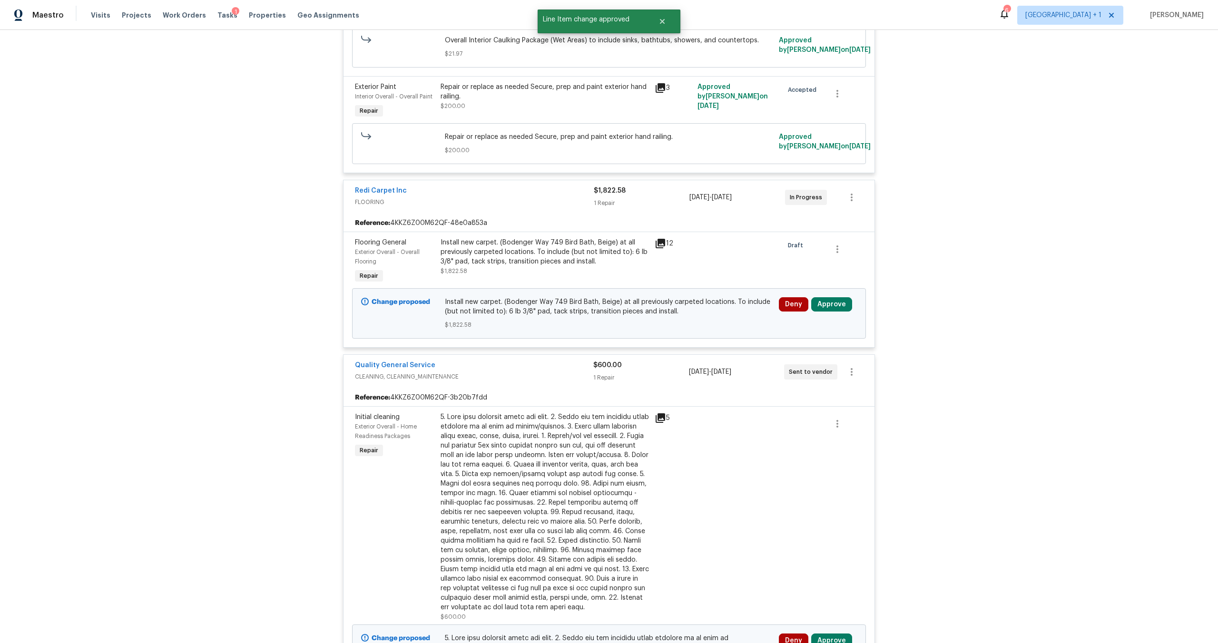
scroll to position [826, 0]
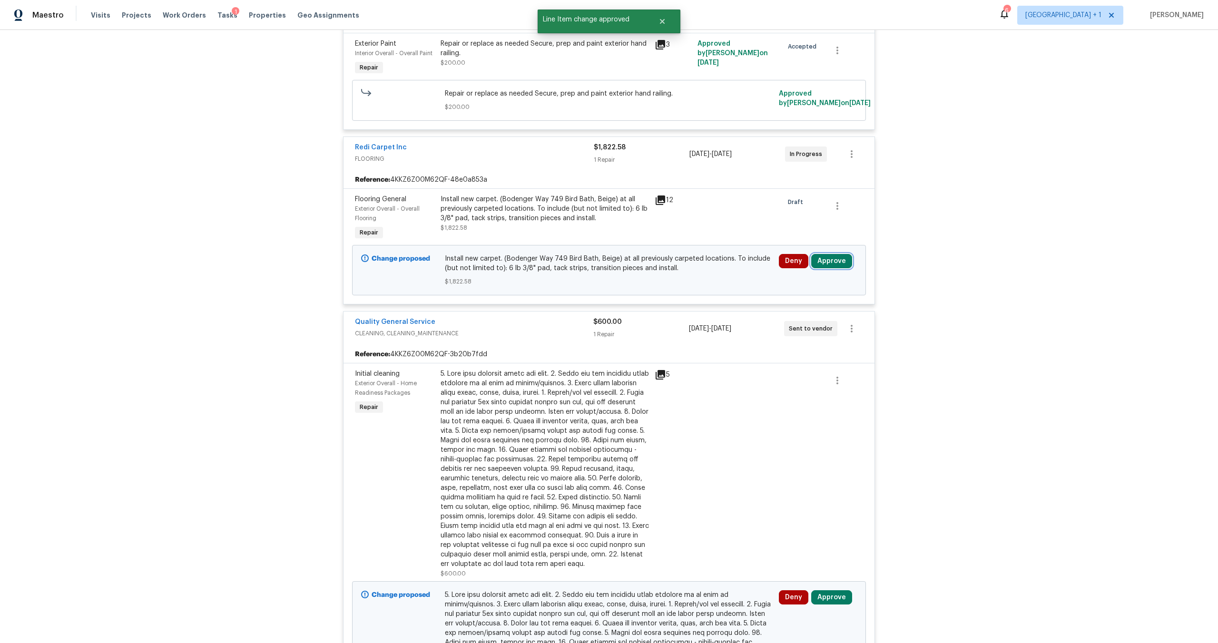
click at [826, 268] on button "Approve" at bounding box center [831, 261] width 41 height 14
click at [675, 279] on button "Approve" at bounding box center [691, 278] width 57 height 19
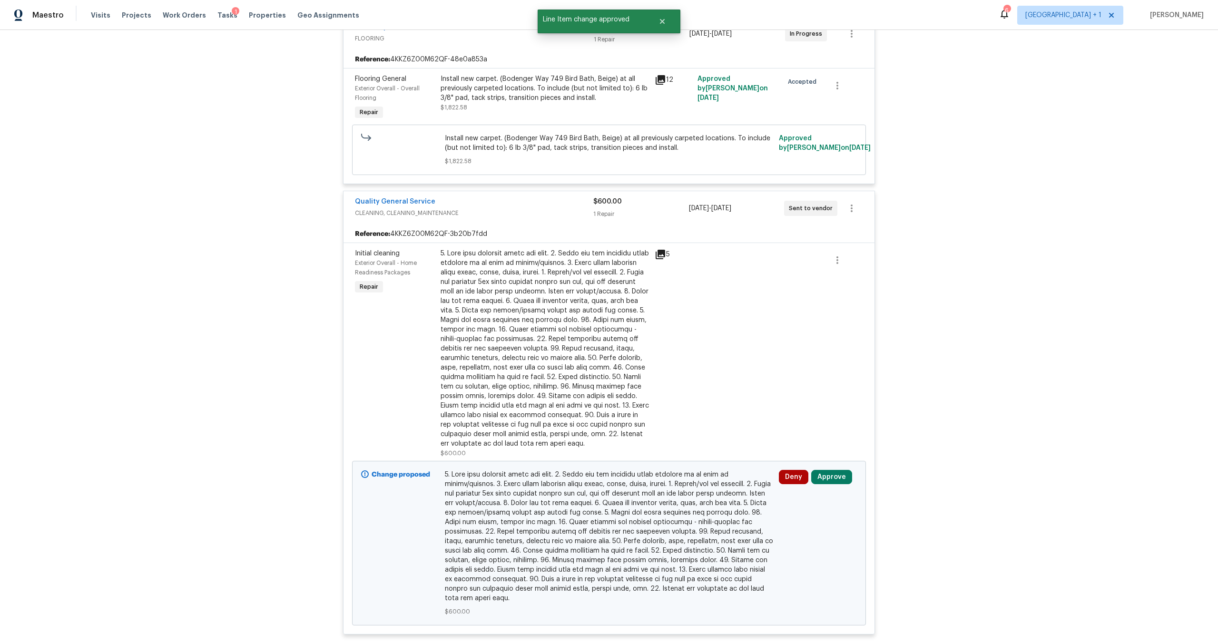
scroll to position [959, 0]
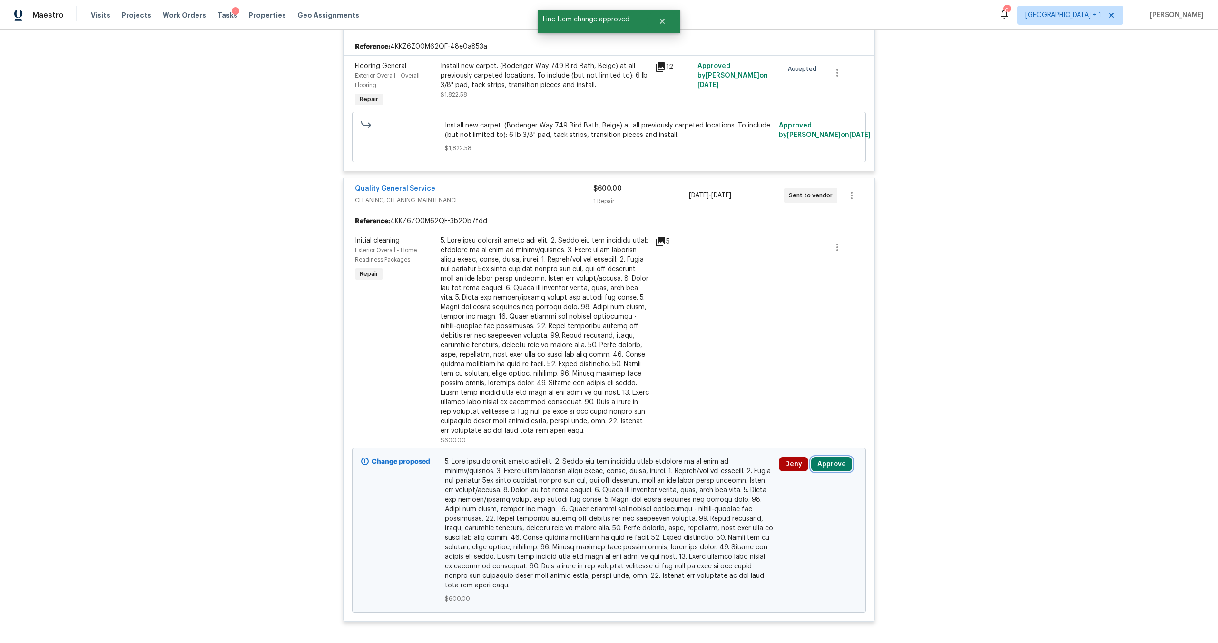
click at [828, 470] on button "Approve" at bounding box center [831, 464] width 41 height 14
click at [789, 440] on span "Approve" at bounding box center [801, 442] width 27 height 7
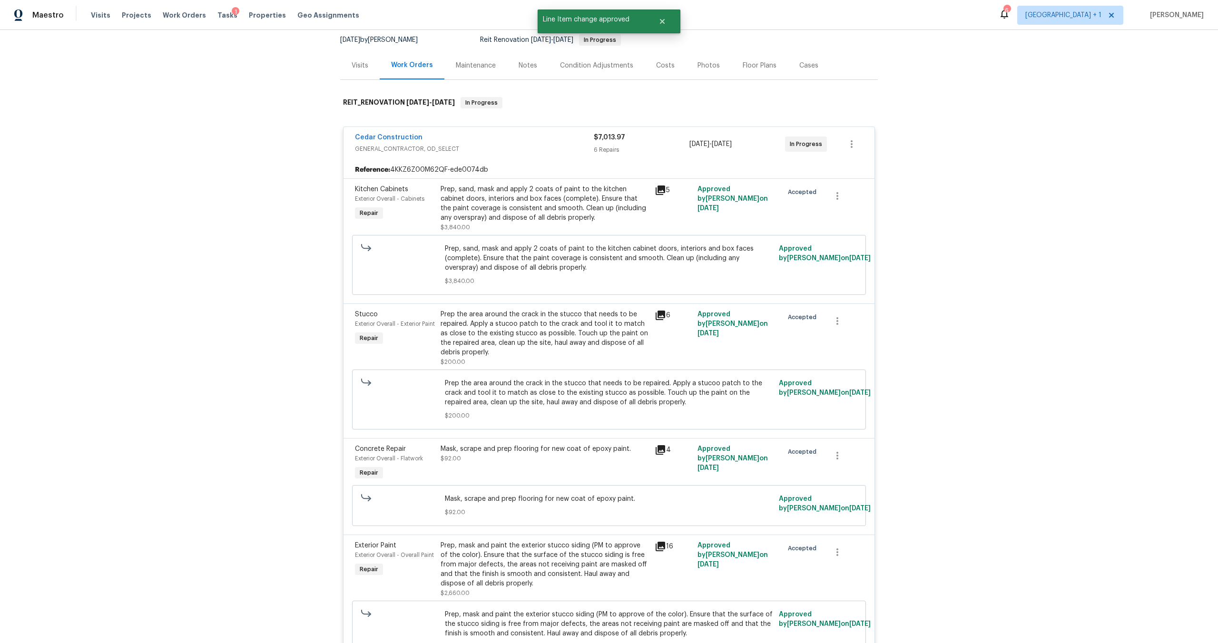
scroll to position [0, 0]
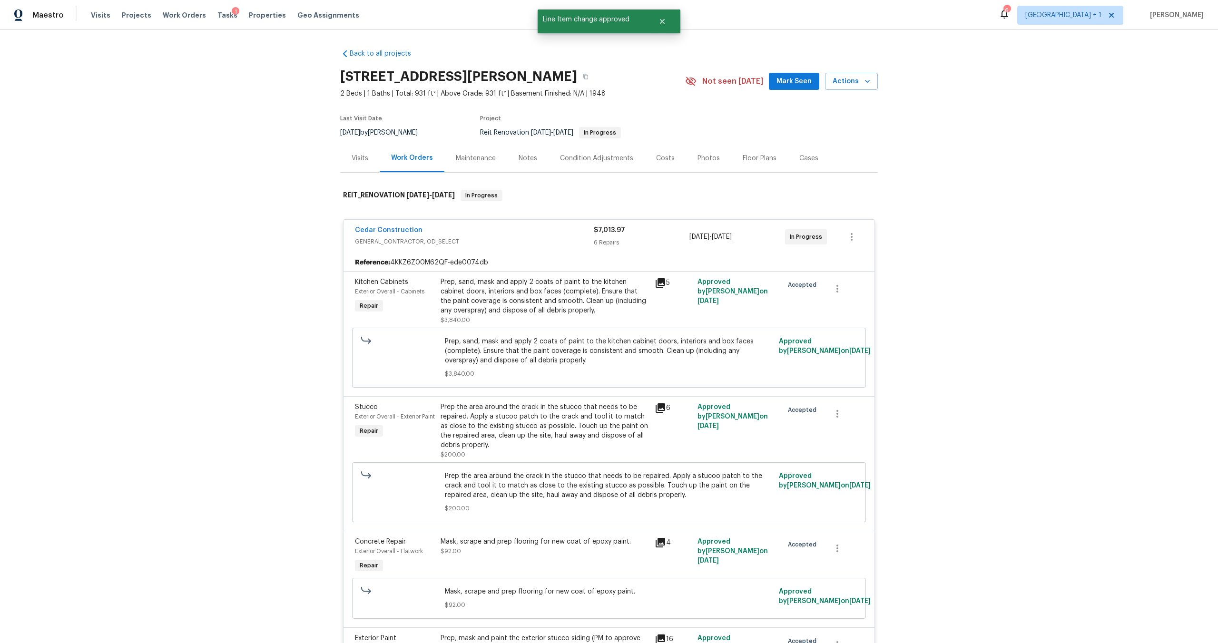
click at [535, 254] on div "Cedar Construction GENERAL_CONTRACTOR, OD_SELECT $7,013.97 6 Repairs 9/23/2025 …" at bounding box center [609, 237] width 531 height 34
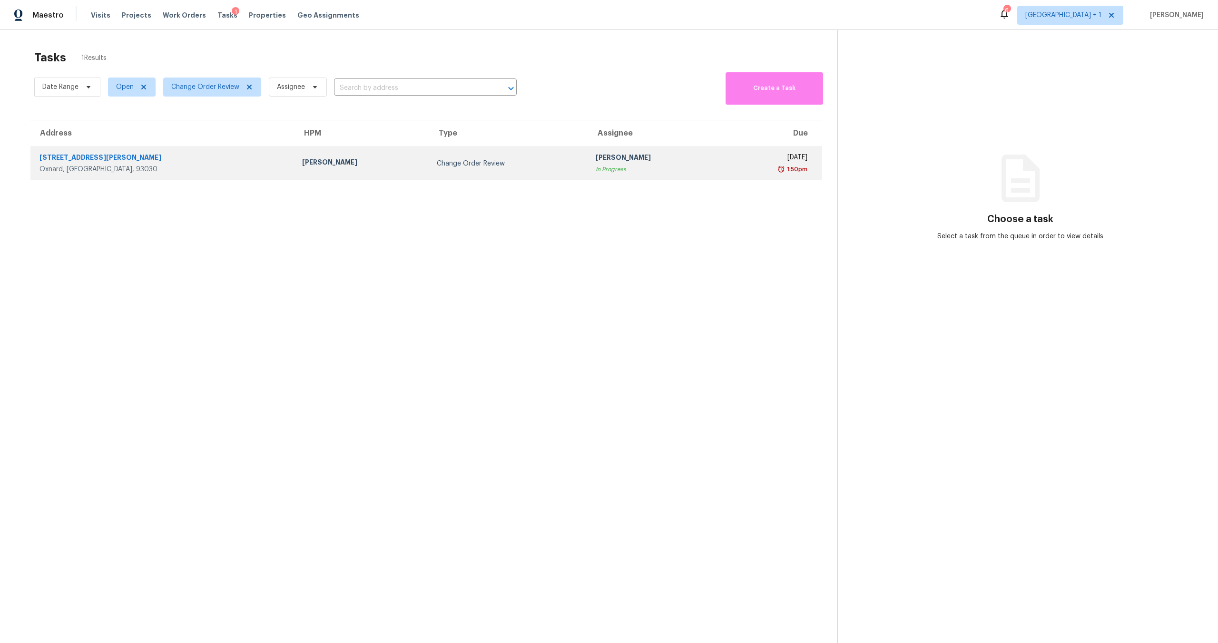
click at [437, 165] on div "Change Order Review" at bounding box center [509, 164] width 144 height 10
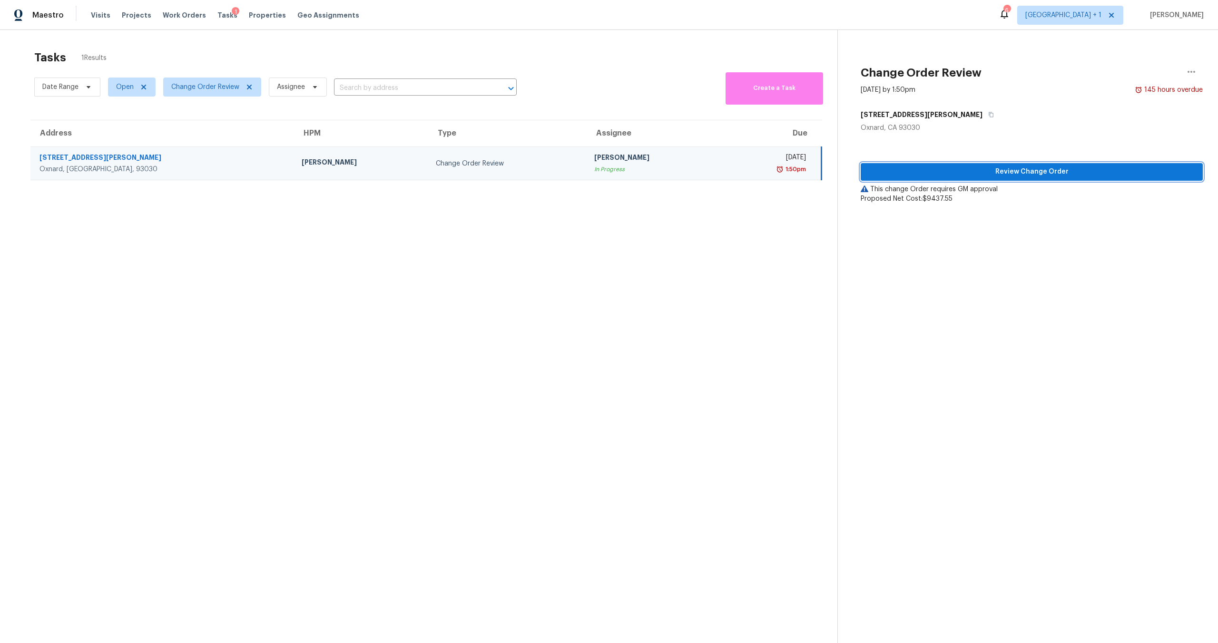
click at [1047, 165] on button "Review Change Order" at bounding box center [1032, 172] width 342 height 18
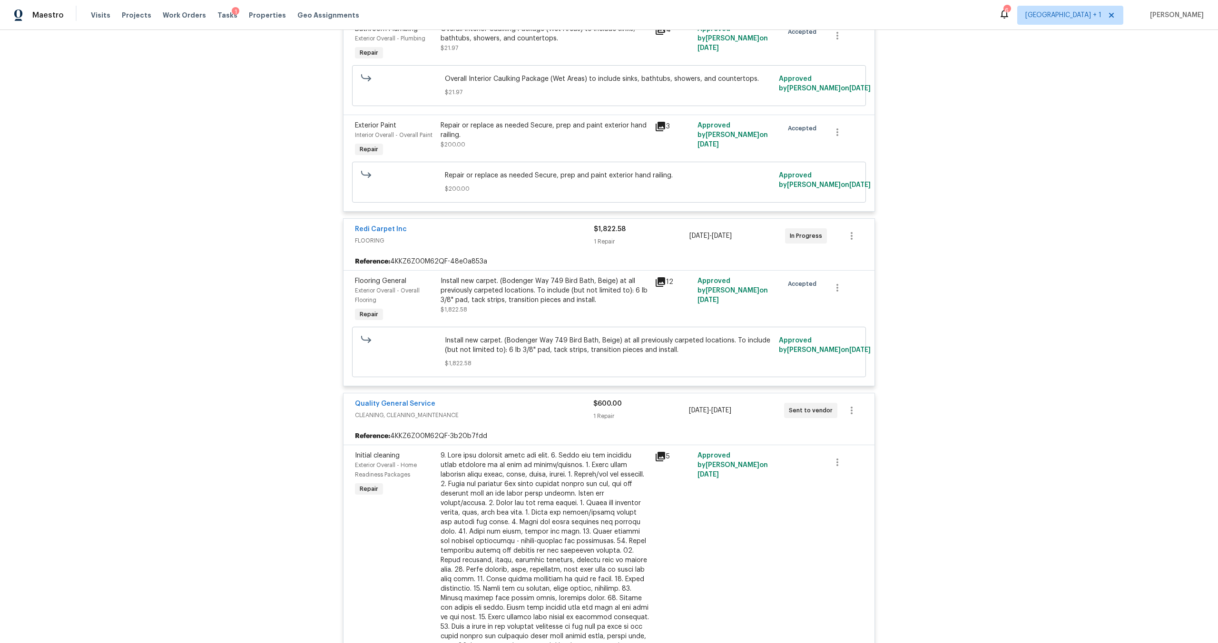
scroll to position [1208, 0]
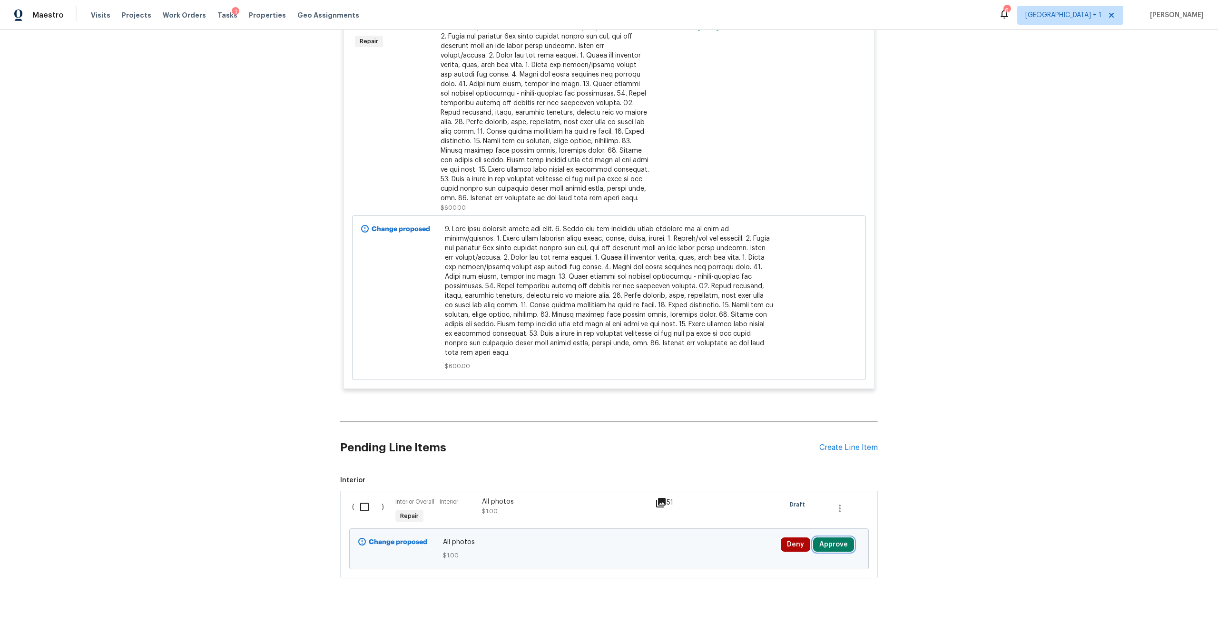
click at [842, 541] on button "Approve" at bounding box center [833, 545] width 41 height 14
click at [801, 500] on button "Approve" at bounding box center [802, 506] width 57 height 19
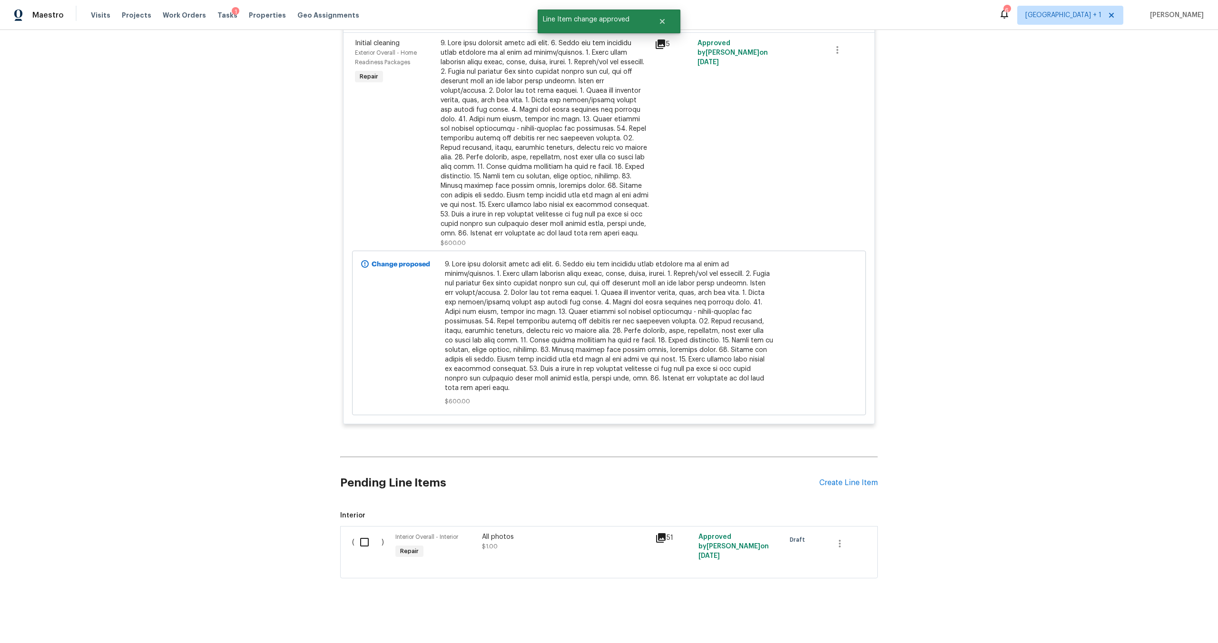
scroll to position [1173, 0]
click at [217, 14] on span "Tasks" at bounding box center [227, 15] width 20 height 7
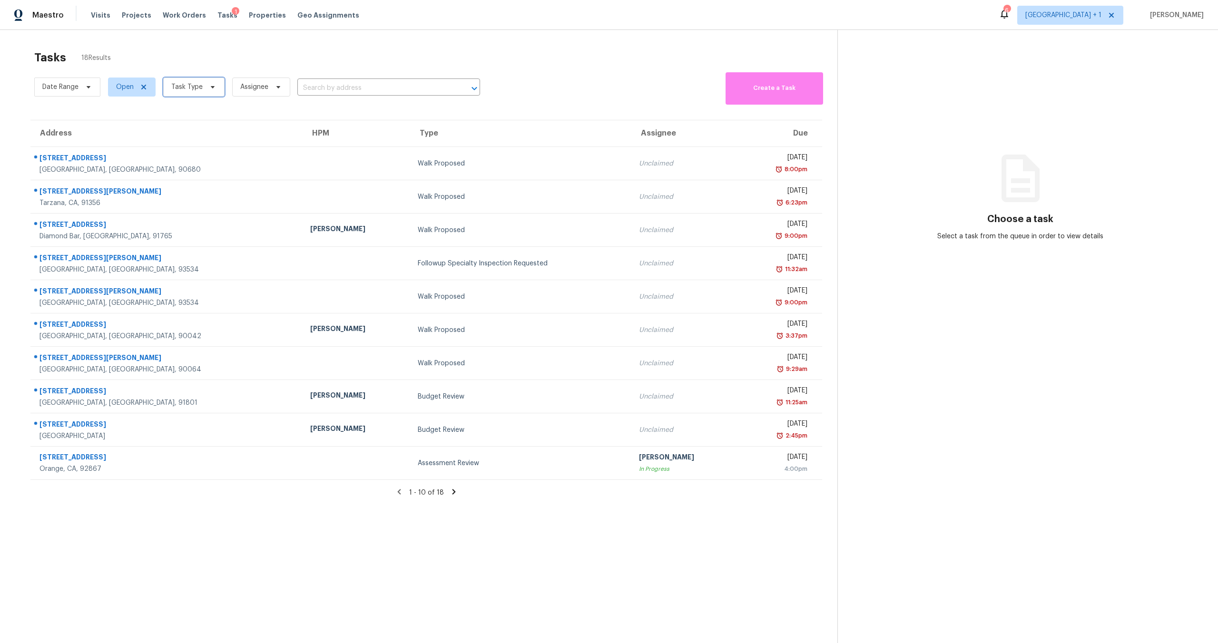
click at [165, 87] on span "Task Type" at bounding box center [193, 87] width 61 height 19
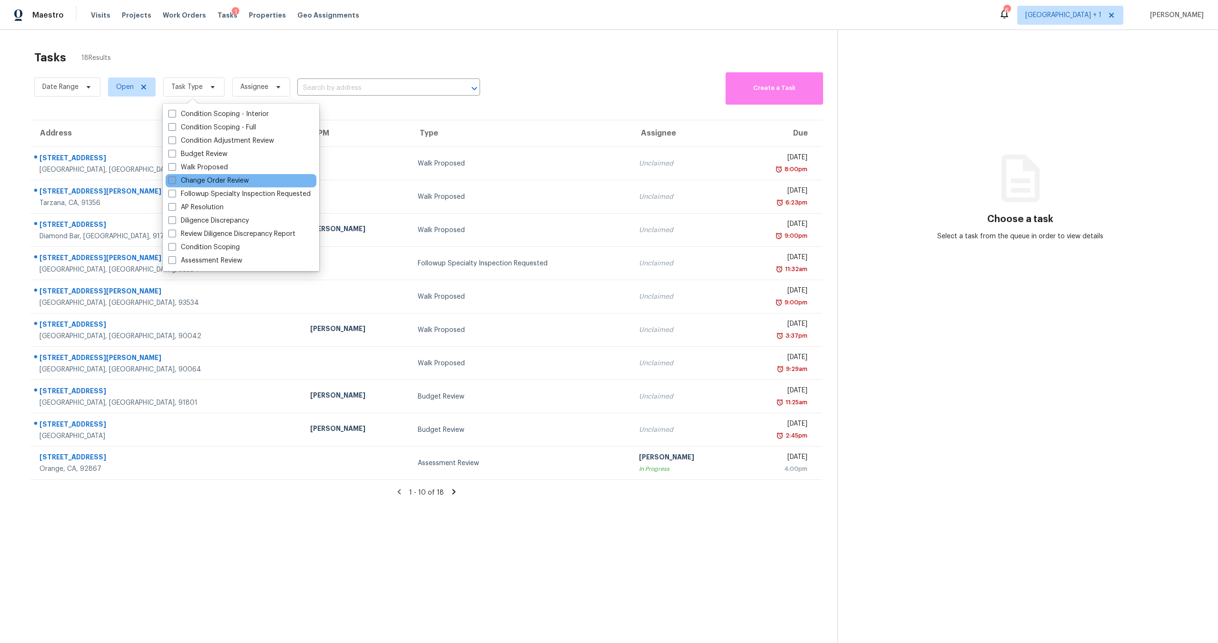
click at [211, 181] on label "Change Order Review" at bounding box center [208, 181] width 80 height 10
click at [175, 181] on input "Change Order Review" at bounding box center [171, 179] width 6 height 6
checkbox input "true"
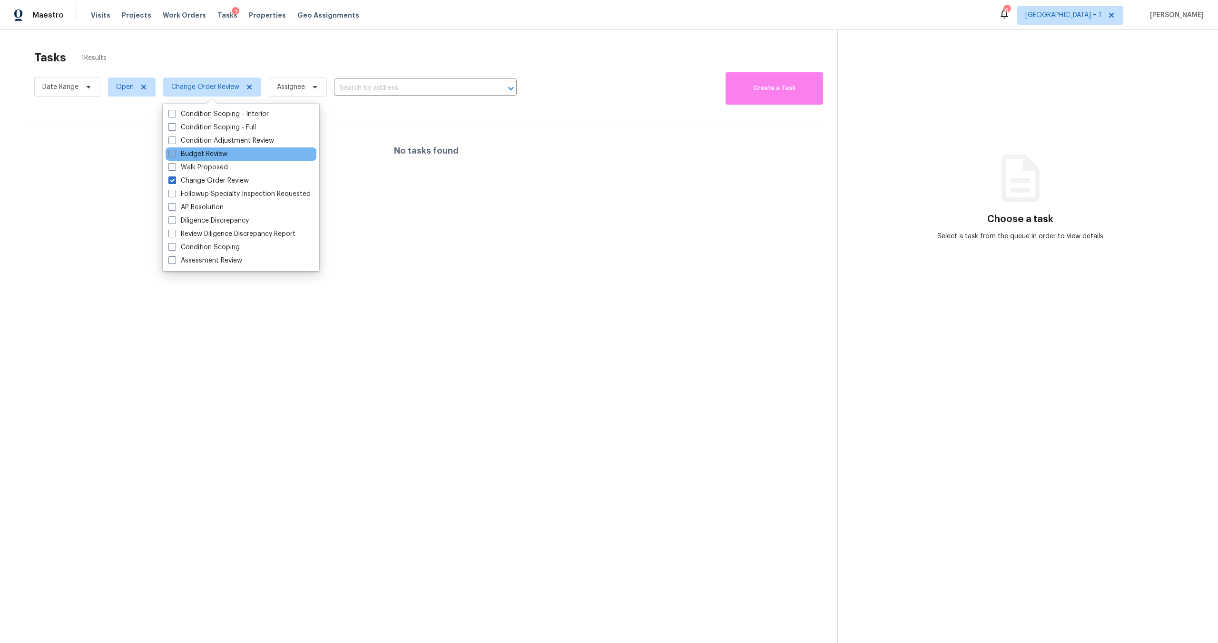
click at [176, 155] on span at bounding box center [172, 154] width 8 height 8
click at [175, 155] on input "Budget Review" at bounding box center [171, 152] width 6 height 6
checkbox input "true"
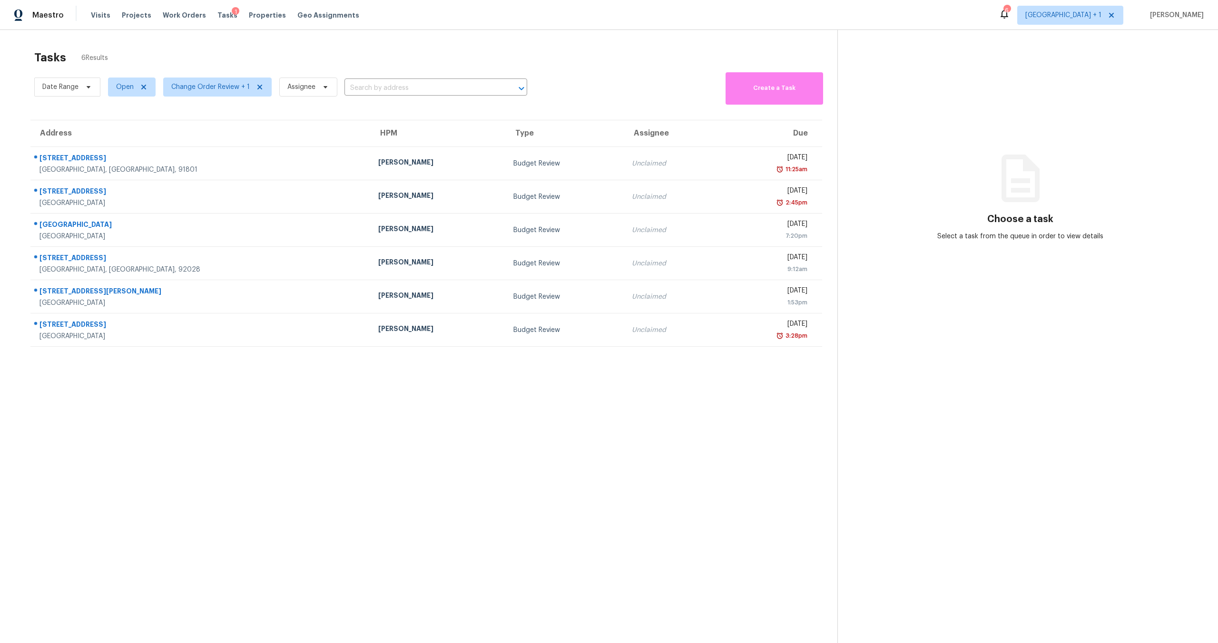
click at [436, 466] on section "Tasks 6 Results Date Range Open Change Order Review + 1 Assignee ​ Create a Tas…" at bounding box center [426, 359] width 822 height 628
